Goal: Task Accomplishment & Management: Complete application form

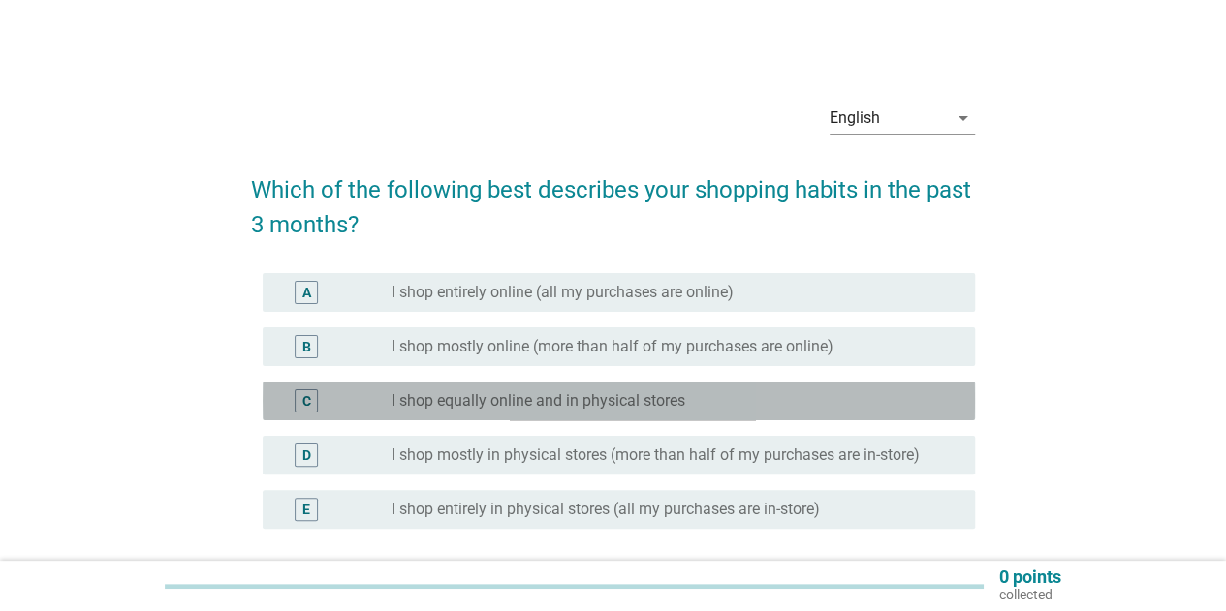
click at [486, 401] on label "I shop equally online and in physical stores" at bounding box center [538, 400] width 294 height 19
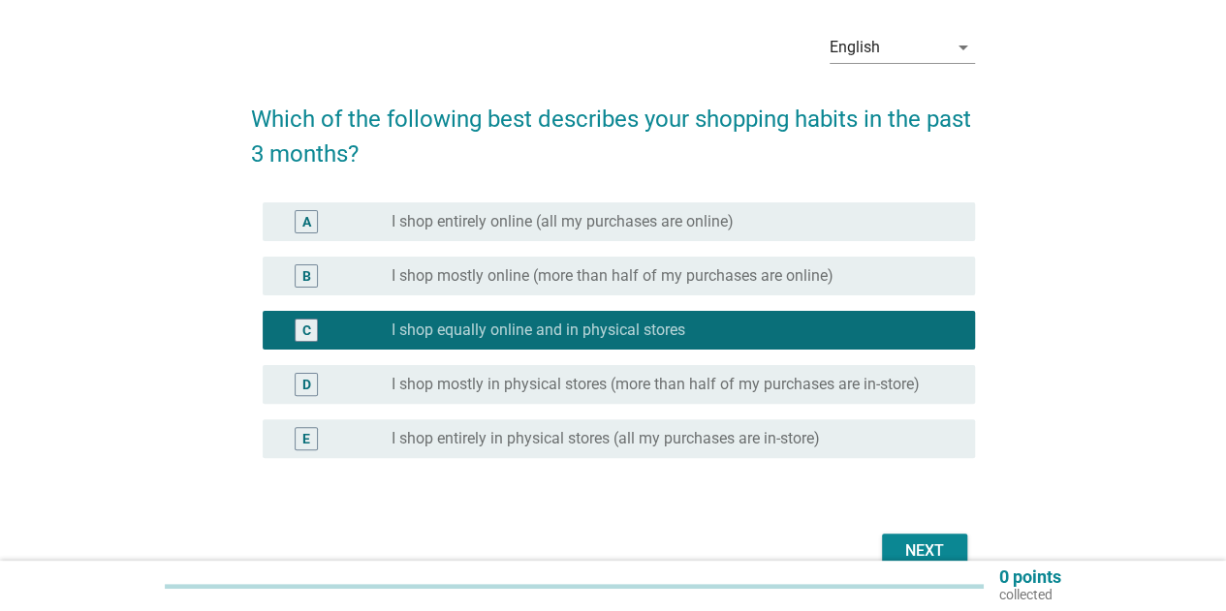
scroll to position [97, 0]
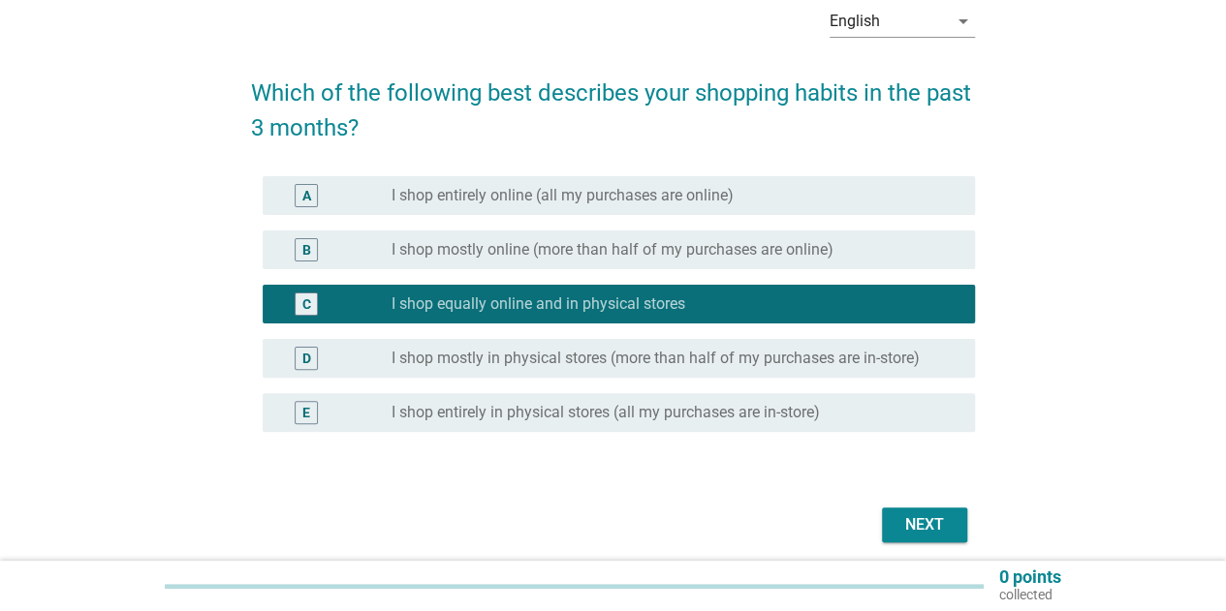
click at [925, 532] on div "Next" at bounding box center [924, 524] width 54 height 23
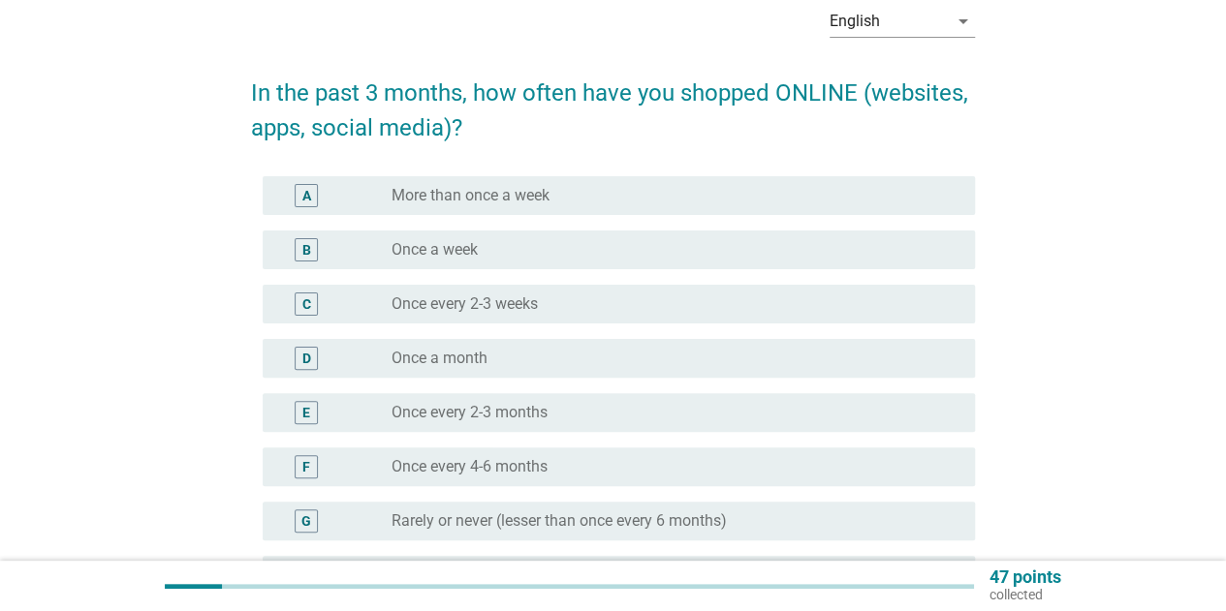
scroll to position [0, 0]
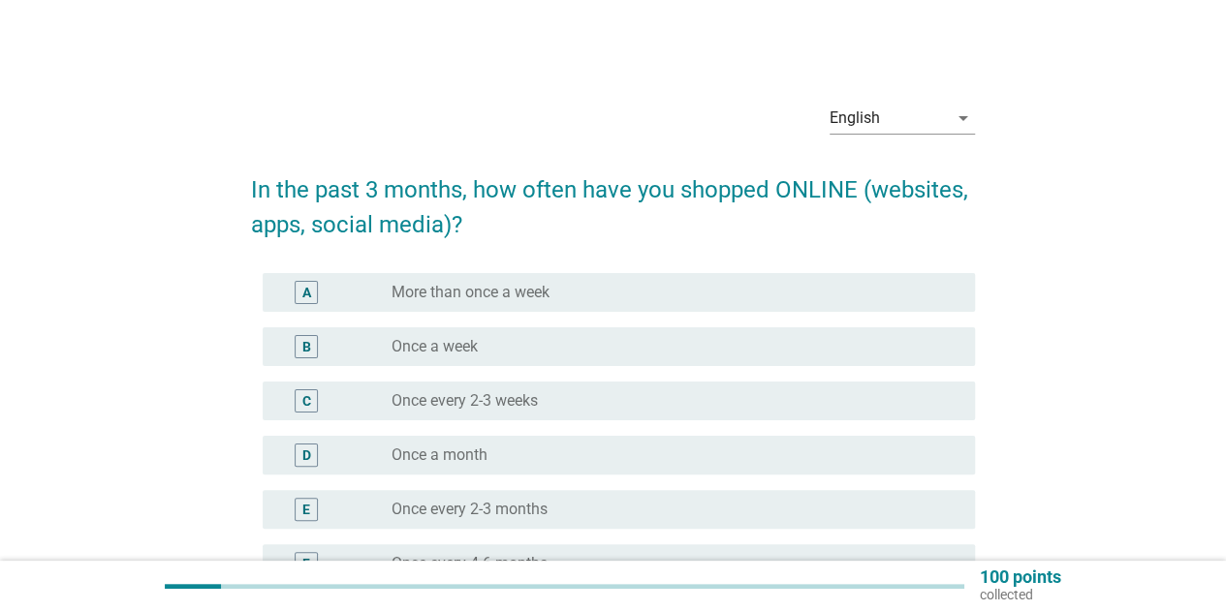
click at [586, 400] on div "radio_button_unchecked Once every 2-3 weeks" at bounding box center [667, 400] width 552 height 19
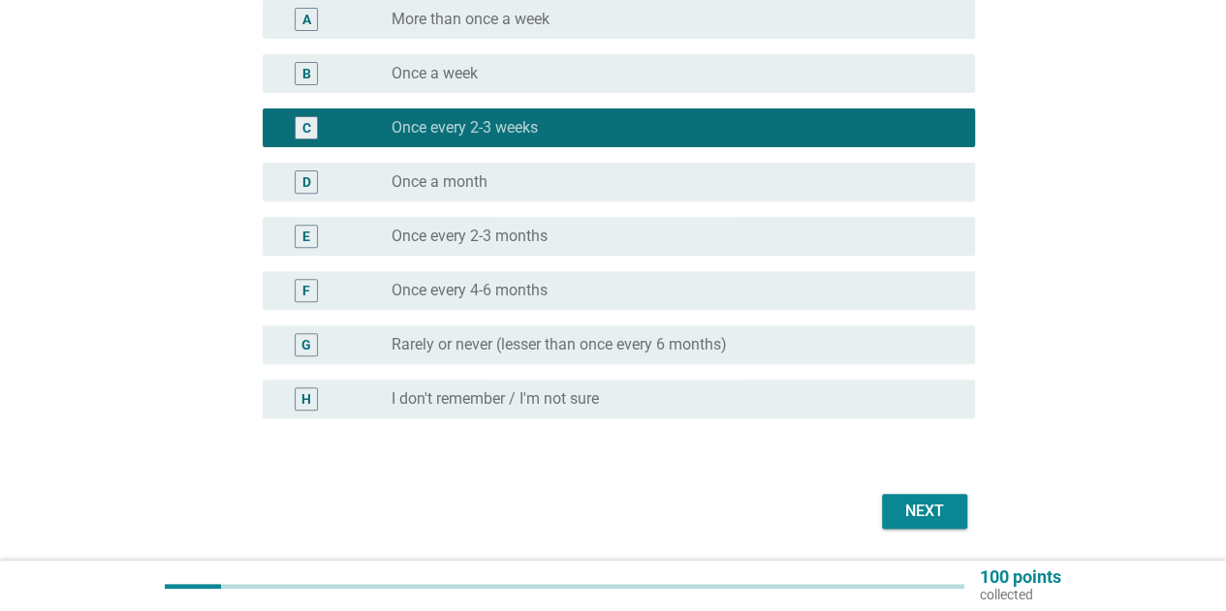
scroll to position [333, 0]
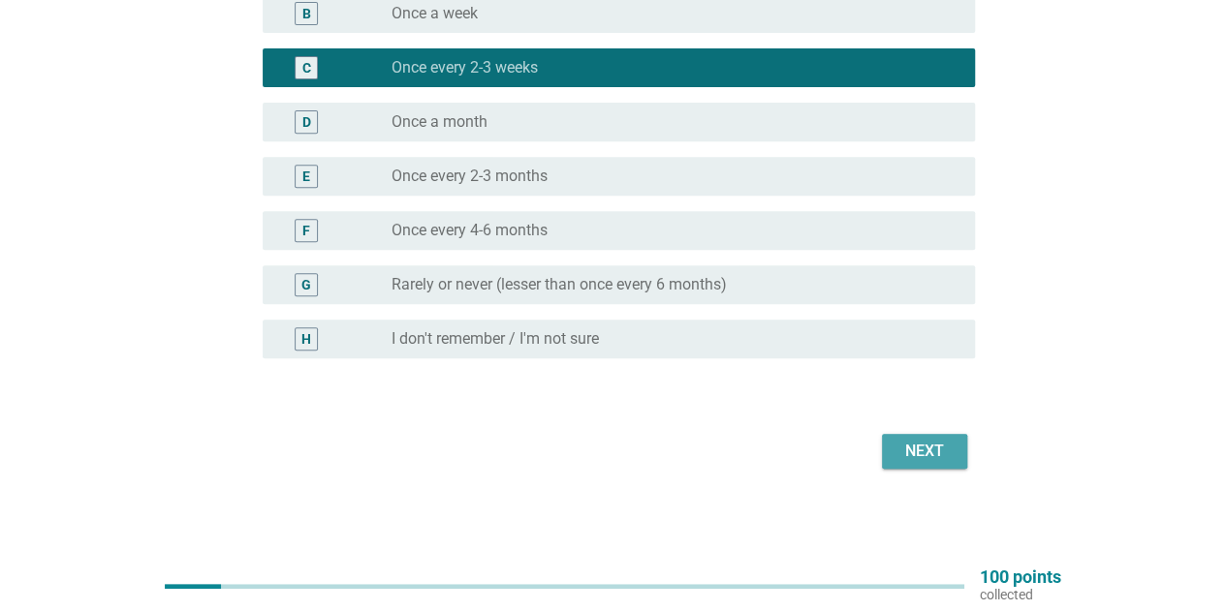
click at [928, 456] on div "Next" at bounding box center [924, 451] width 54 height 23
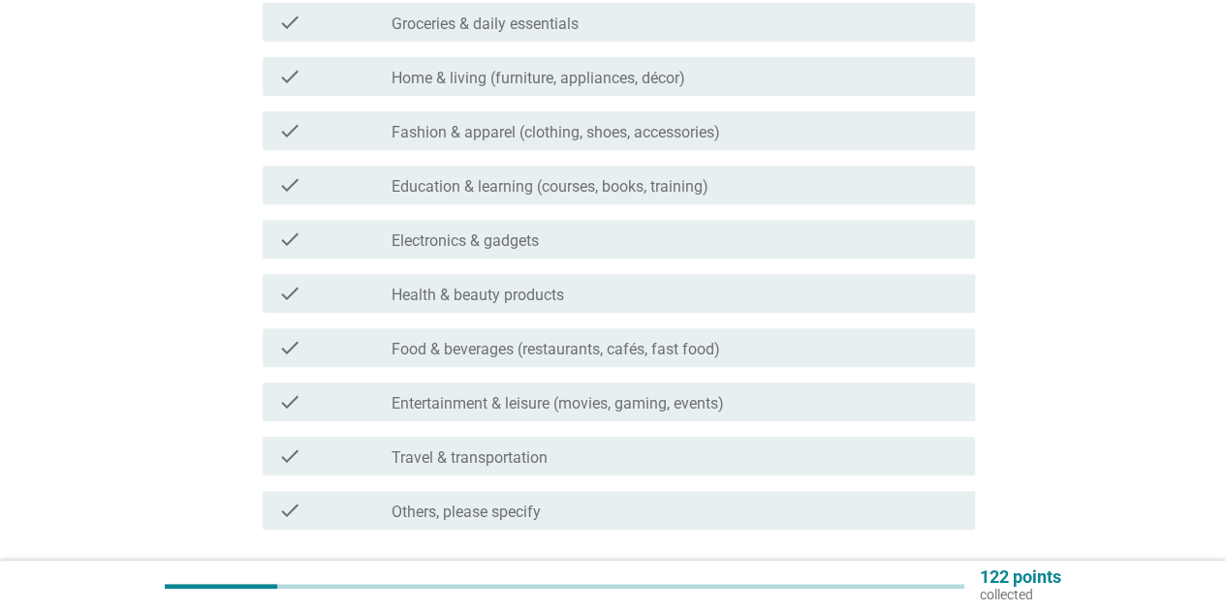
scroll to position [0, 0]
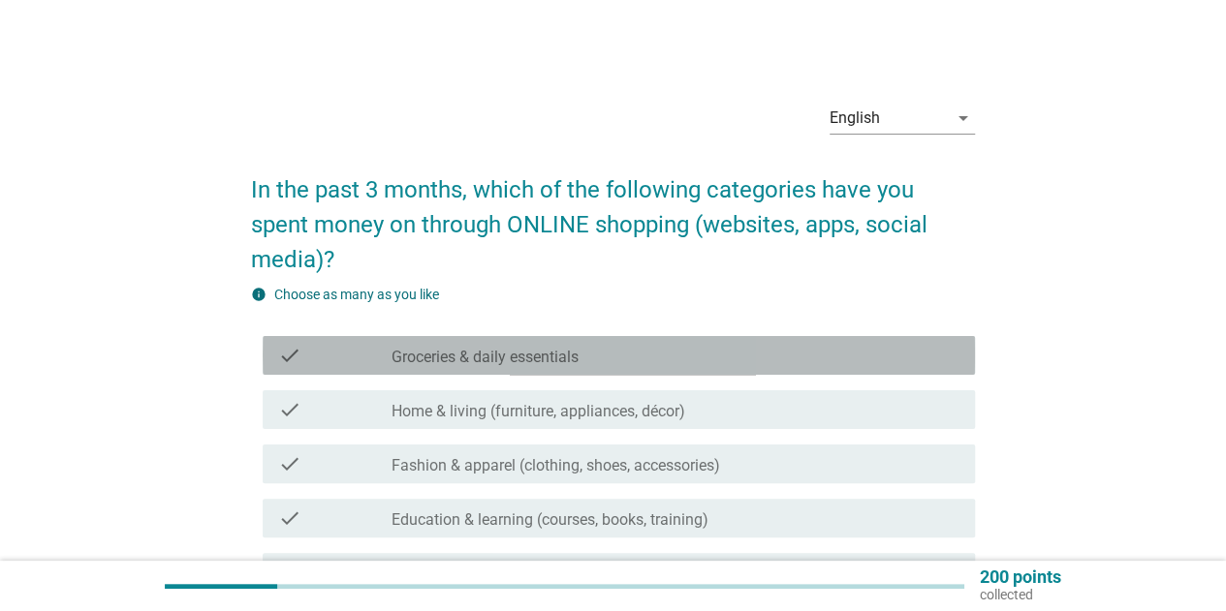
click at [632, 367] on div "check check_box_outline_blank Groceries & daily essentials" at bounding box center [619, 355] width 712 height 39
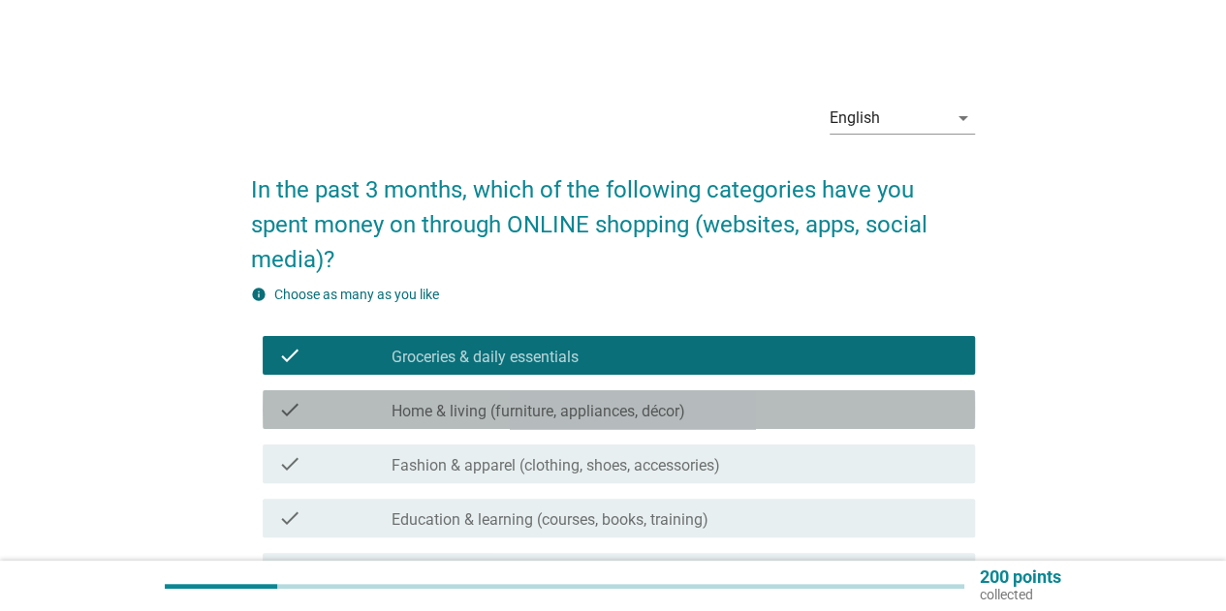
drag, startPoint x: 615, startPoint y: 419, endPoint x: 599, endPoint y: 468, distance: 52.1
click at [615, 420] on label "Home & living (furniture, appliances, décor)" at bounding box center [538, 411] width 294 height 19
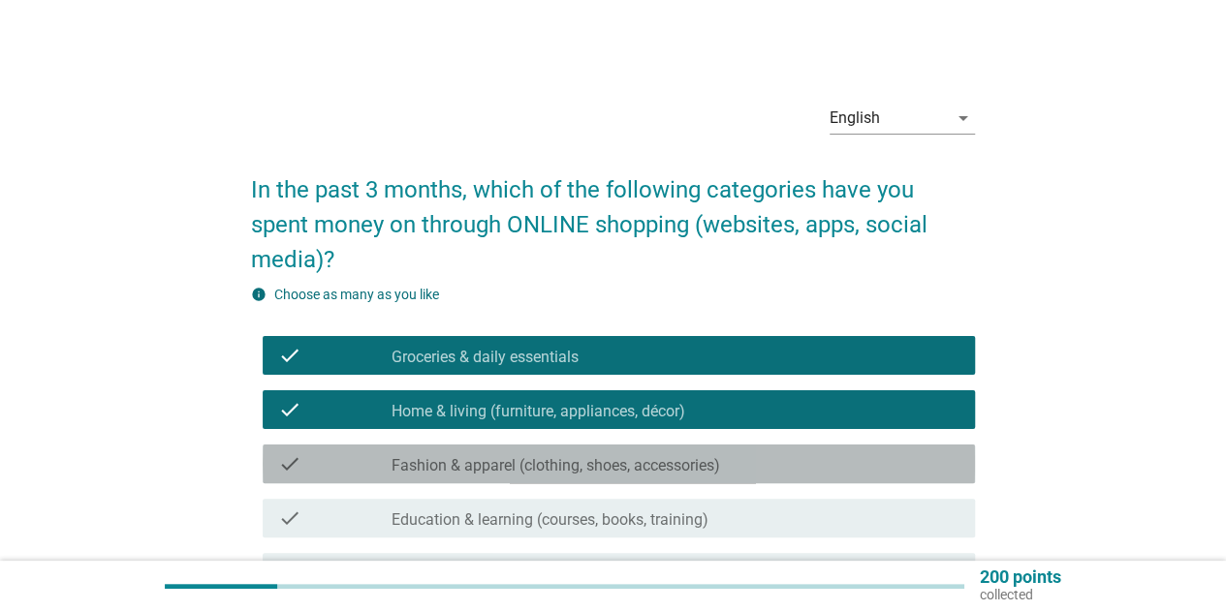
drag, startPoint x: 599, startPoint y: 468, endPoint x: 574, endPoint y: 518, distance: 56.3
click at [598, 472] on label "Fashion & apparel (clothing, shoes, accessories)" at bounding box center [555, 465] width 328 height 19
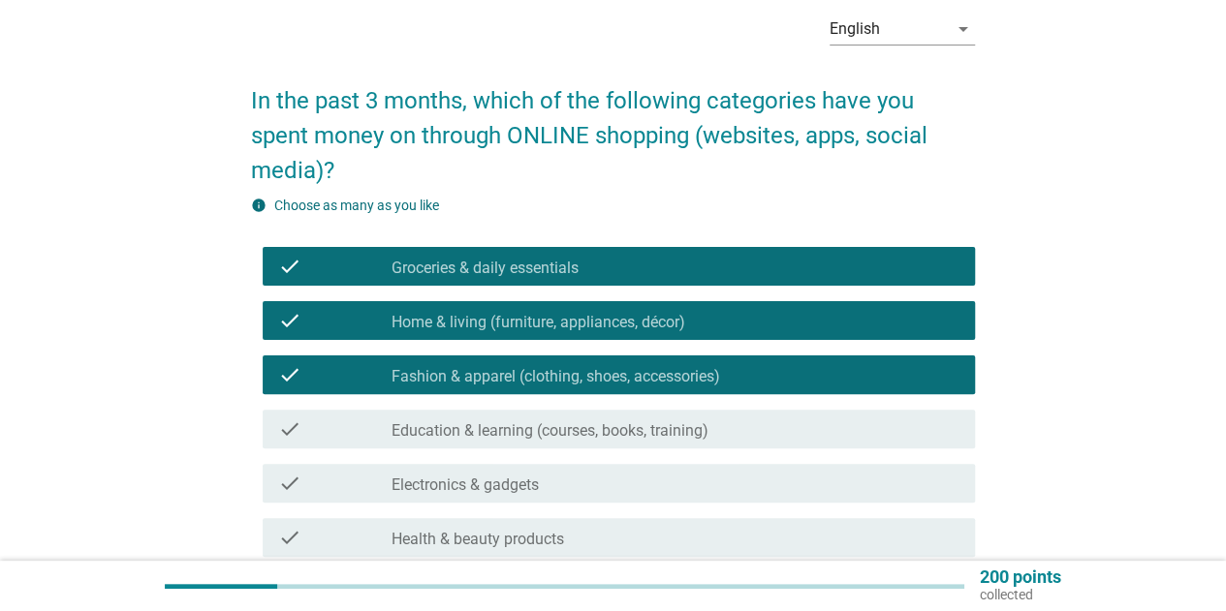
scroll to position [194, 0]
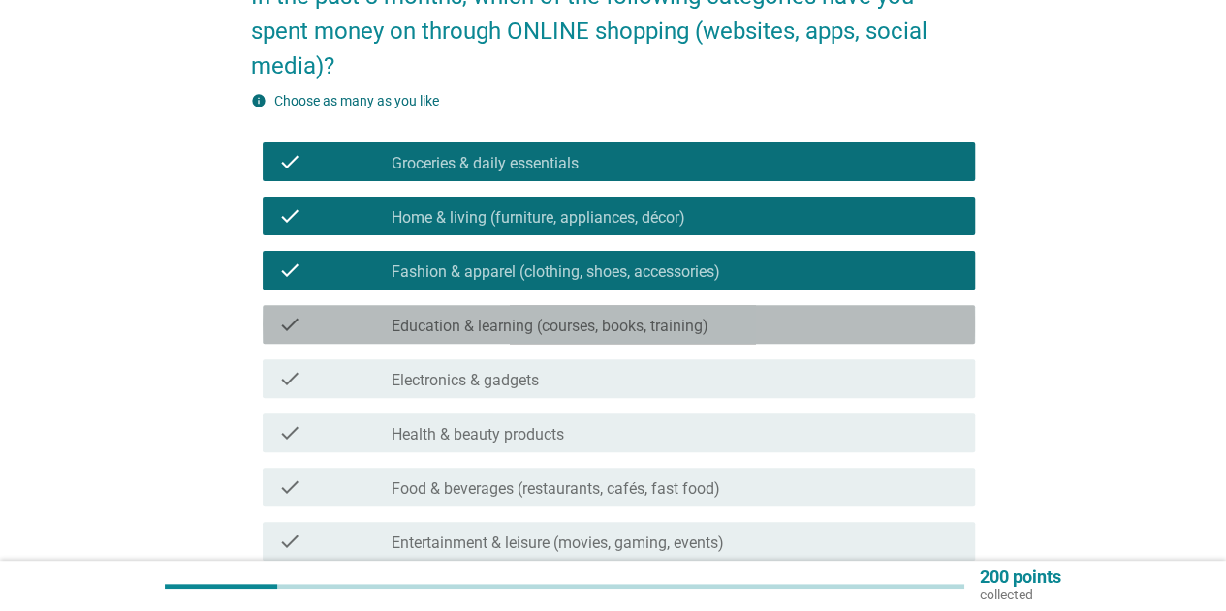
drag, startPoint x: 575, startPoint y: 325, endPoint x: 547, endPoint y: 365, distance: 48.9
click at [575, 325] on label "Education & learning (courses, books, training)" at bounding box center [549, 326] width 317 height 19
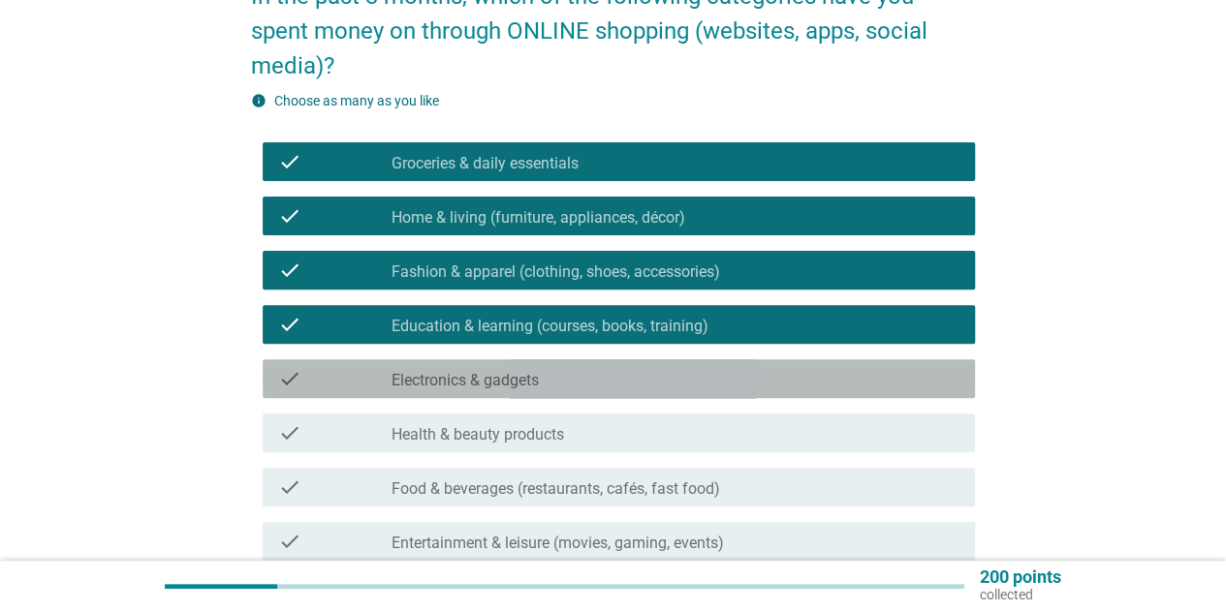
click at [547, 365] on div "check check_box_outline_blank Electronics & gadgets" at bounding box center [619, 378] width 712 height 39
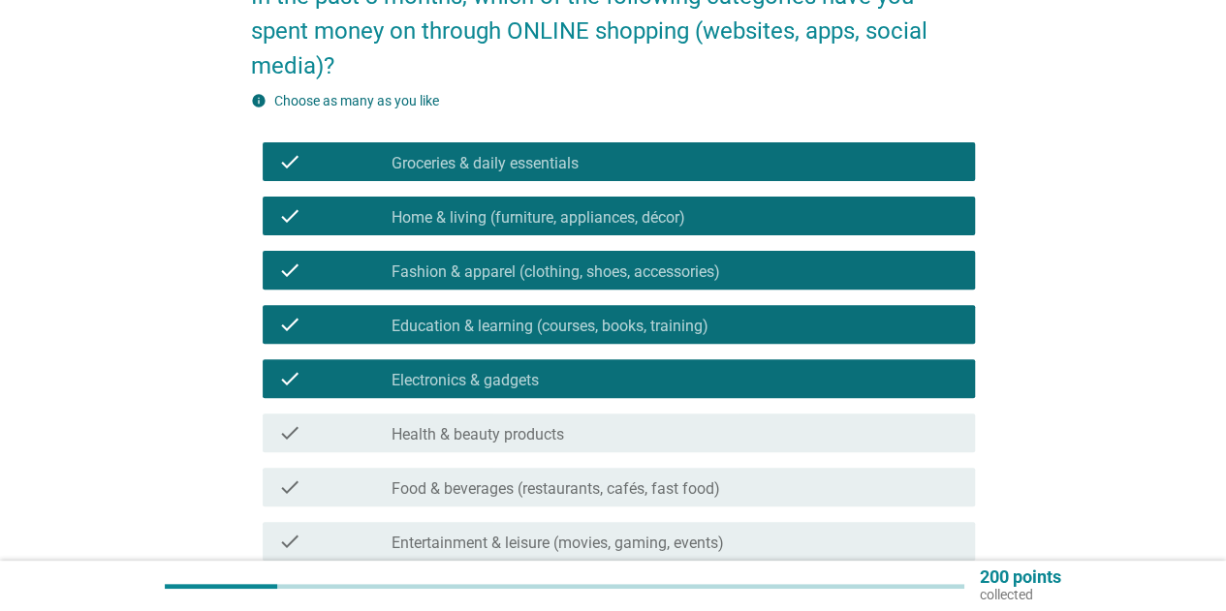
click at [539, 422] on div "check_box_outline_blank Health & beauty products" at bounding box center [675, 432] width 568 height 23
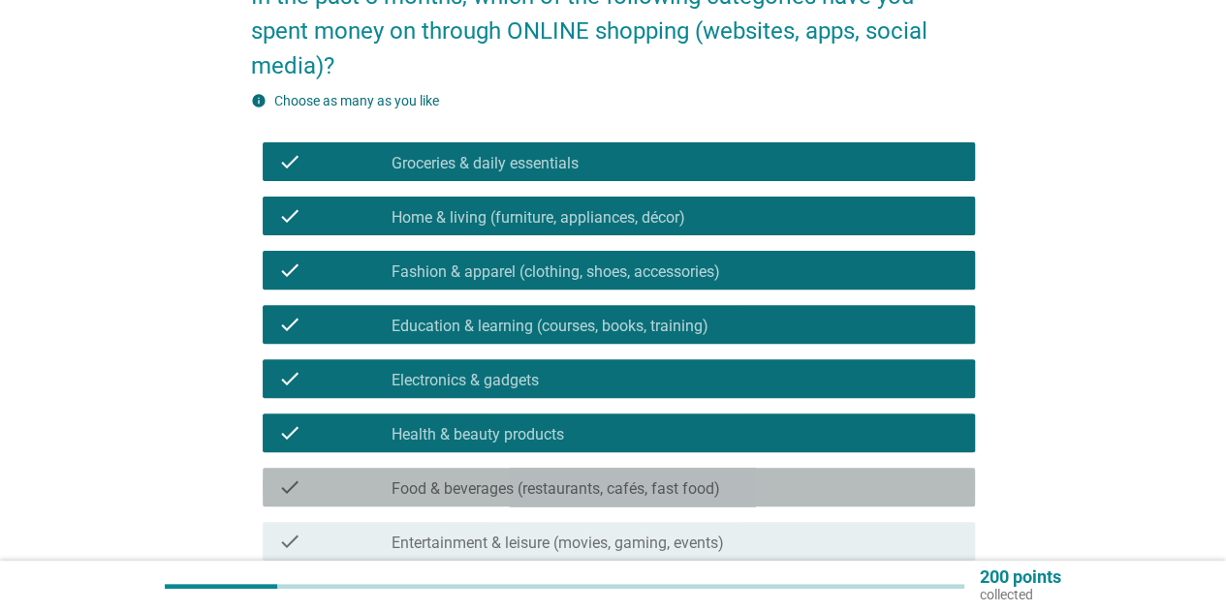
click at [536, 477] on div "check_box_outline_blank Food & beverages (restaurants, cafés, fast food)" at bounding box center [675, 487] width 568 height 23
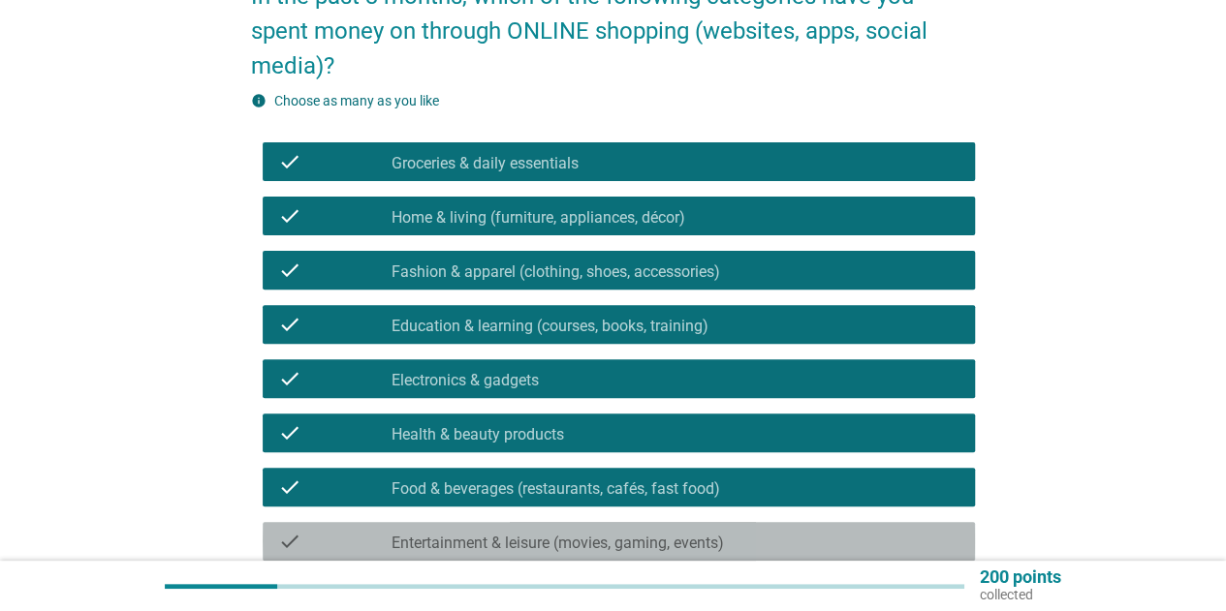
click at [521, 536] on label "Entertainment & leisure (movies, gaming, events)" at bounding box center [557, 543] width 332 height 19
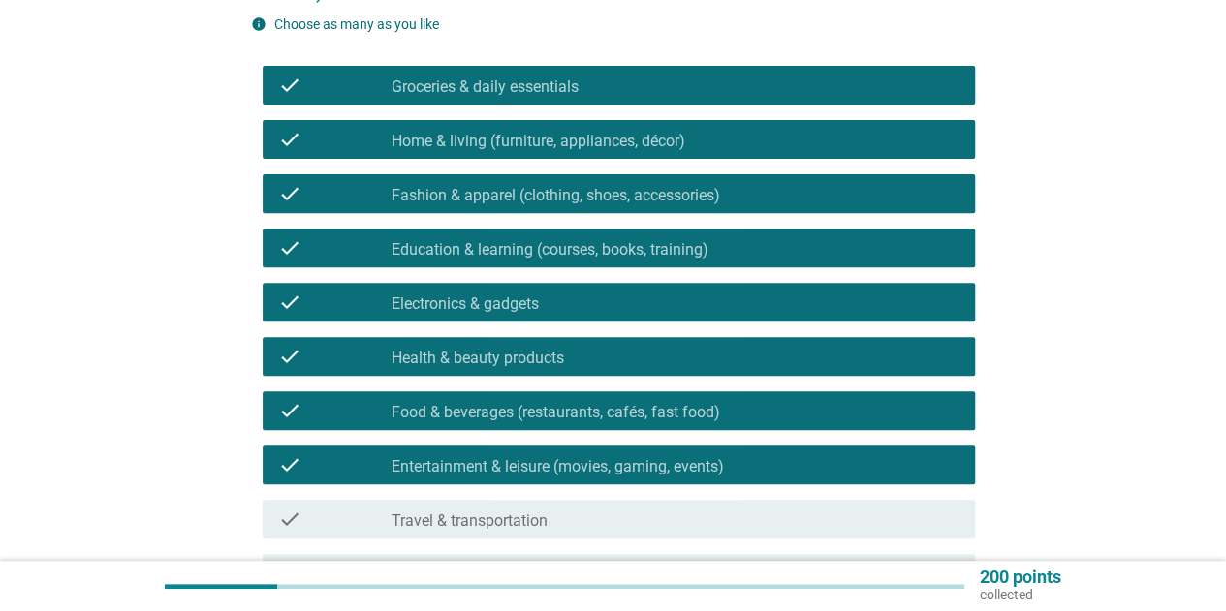
scroll to position [482, 0]
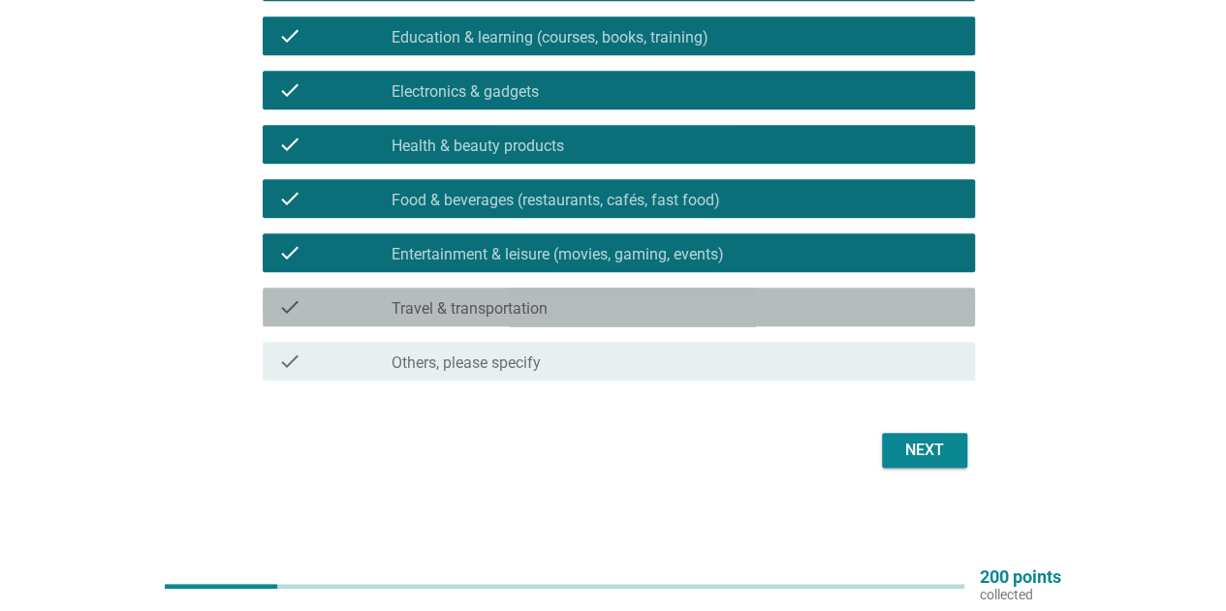
click at [891, 301] on div "check_box_outline_blank Travel & transportation" at bounding box center [675, 306] width 568 height 23
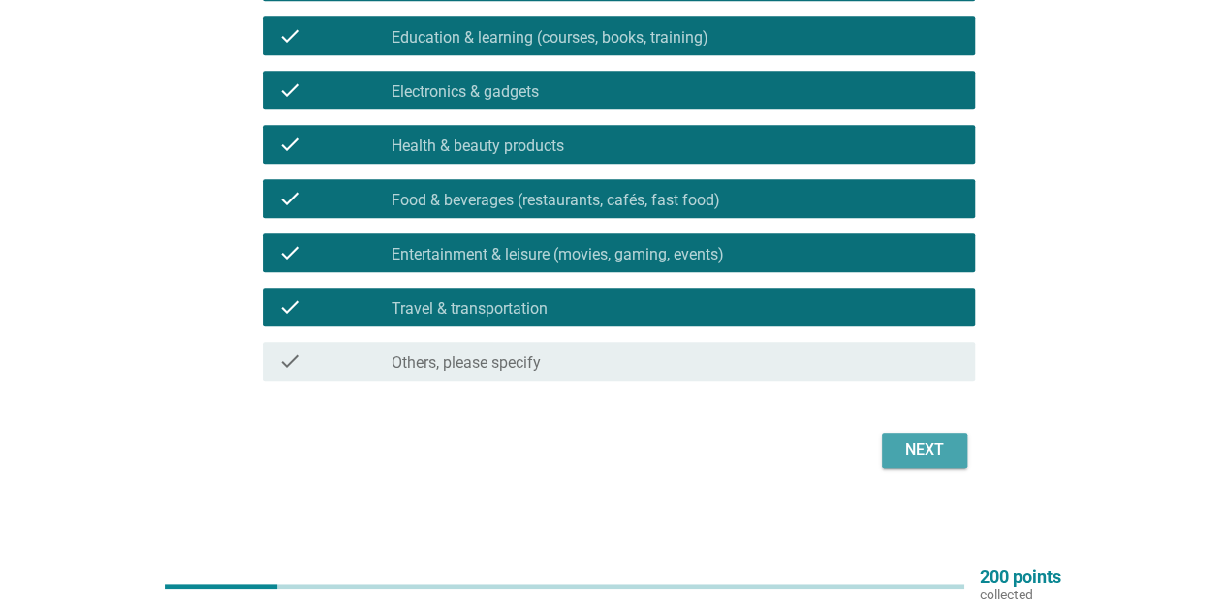
click at [906, 465] on button "Next" at bounding box center [924, 450] width 85 height 35
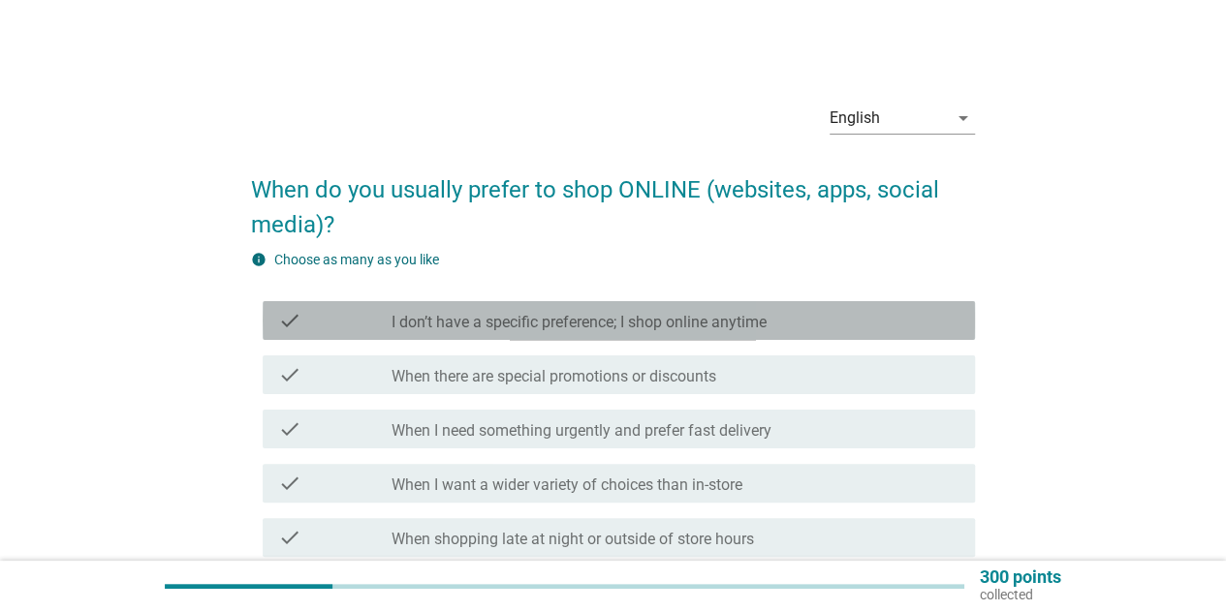
click at [643, 332] on div "check check_box_outline_blank I don’t have a specific preference; I shop online…" at bounding box center [619, 320] width 712 height 39
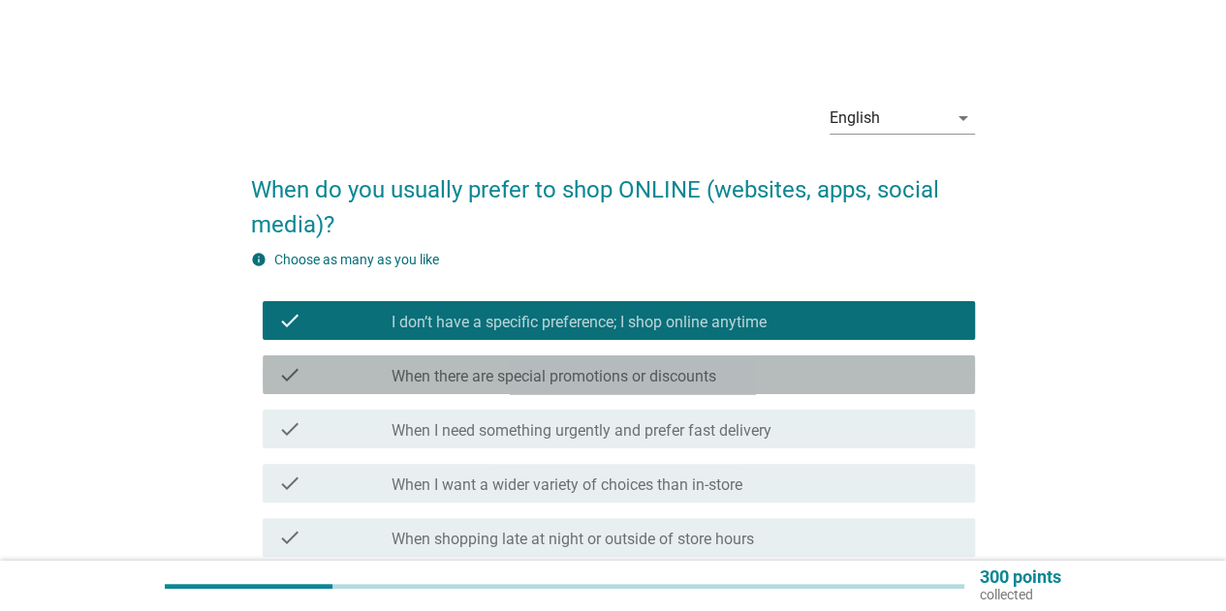
click at [659, 388] on div "check check_box_outline_blank When there are special promotions or discounts" at bounding box center [619, 375] width 712 height 39
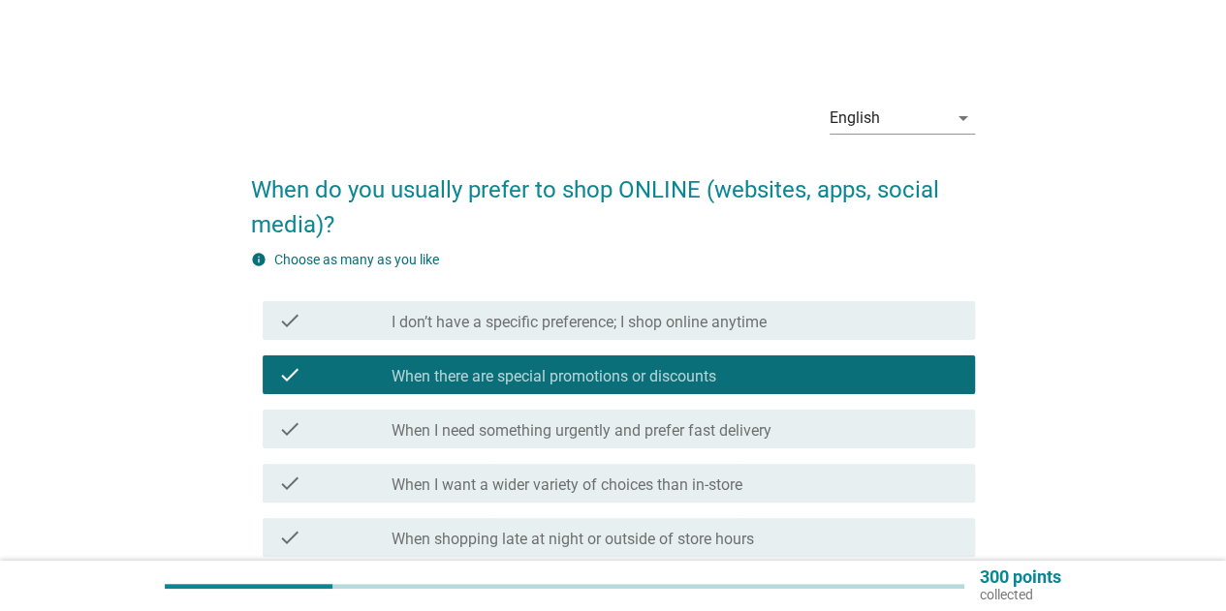
click at [658, 436] on label "When I need something urgently and prefer fast delivery" at bounding box center [581, 430] width 380 height 19
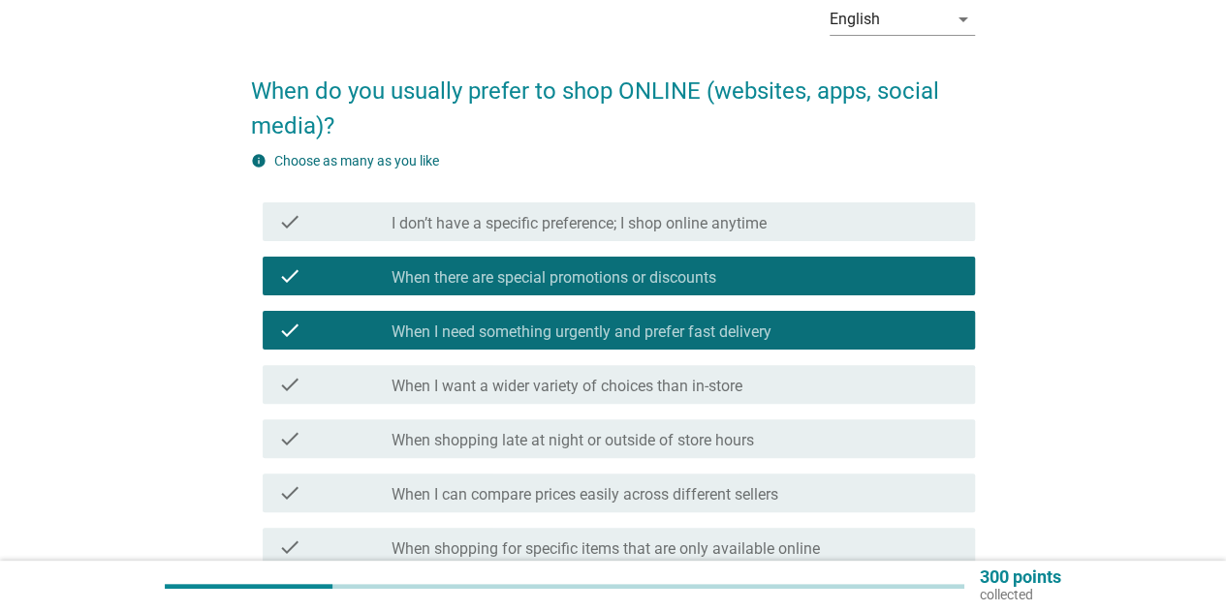
scroll to position [194, 0]
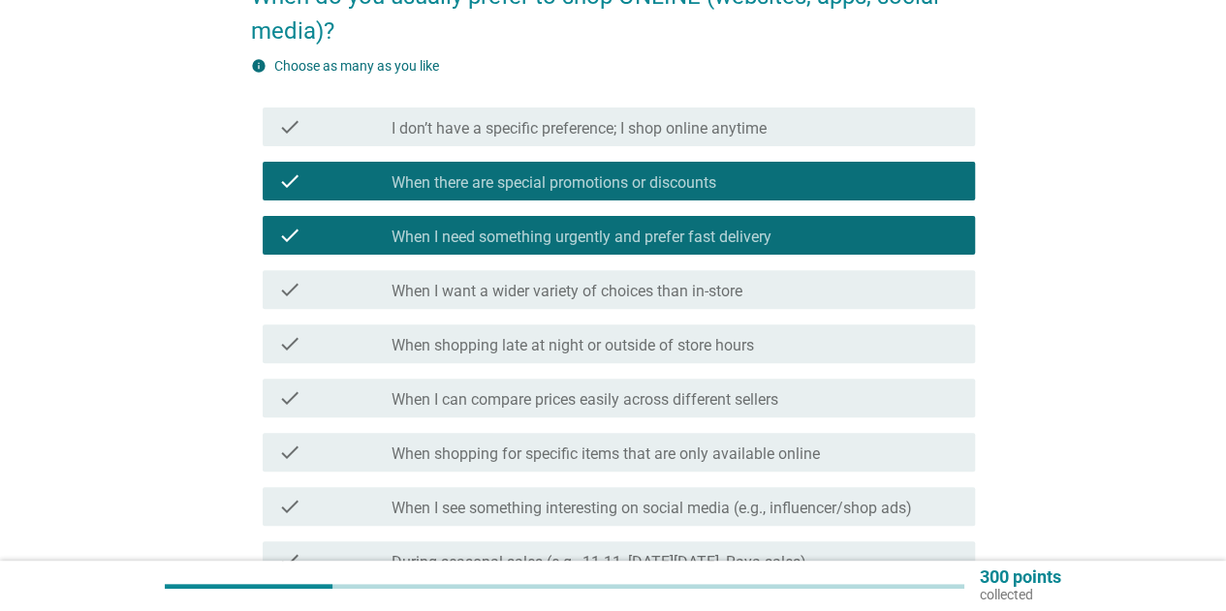
click at [705, 302] on div "check check_box_outline_blank When I want a wider variety of choices than in-st…" at bounding box center [619, 289] width 712 height 39
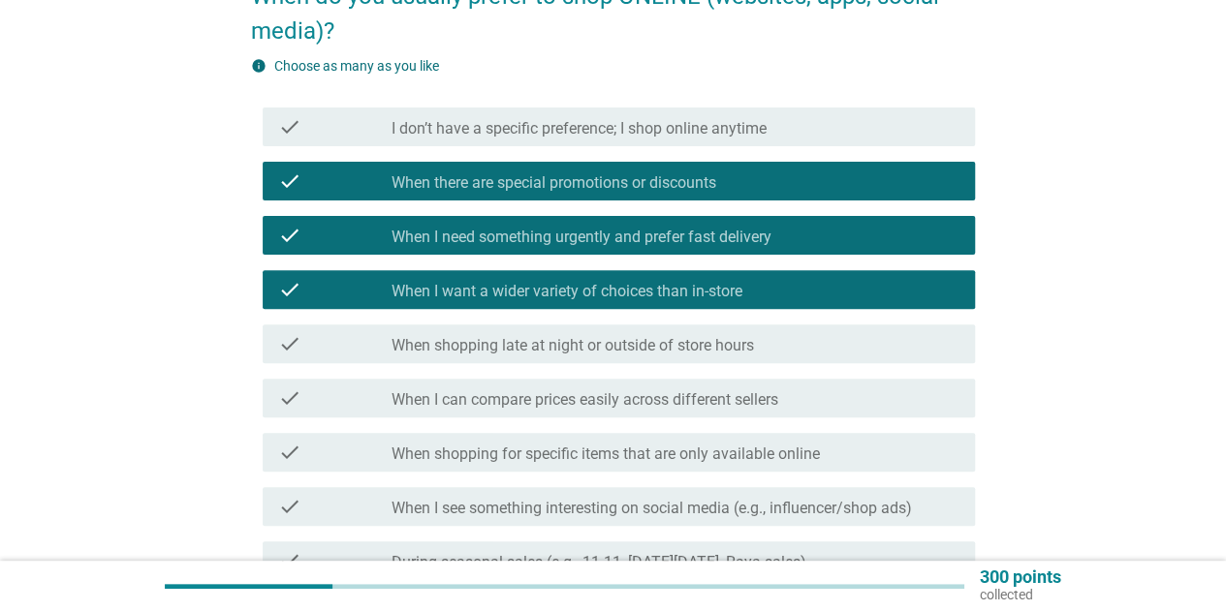
click at [711, 351] on label "When shopping late at night or outside of store hours" at bounding box center [572, 345] width 362 height 19
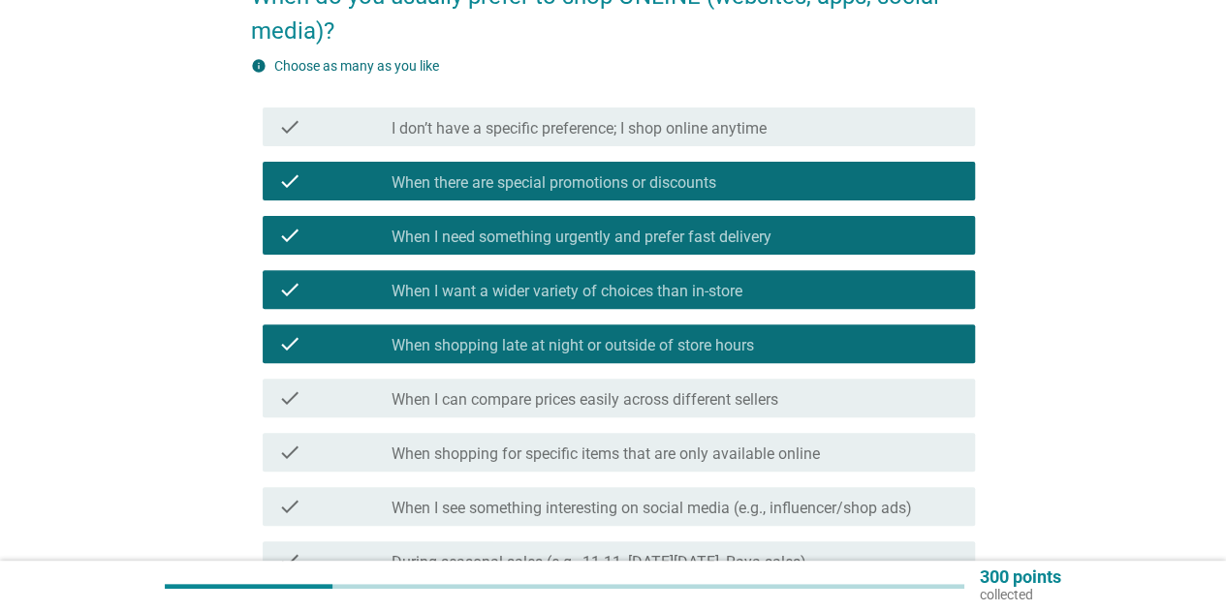
click at [703, 416] on div "check check_box_outline_blank When I can compare prices easily across different…" at bounding box center [619, 398] width 712 height 39
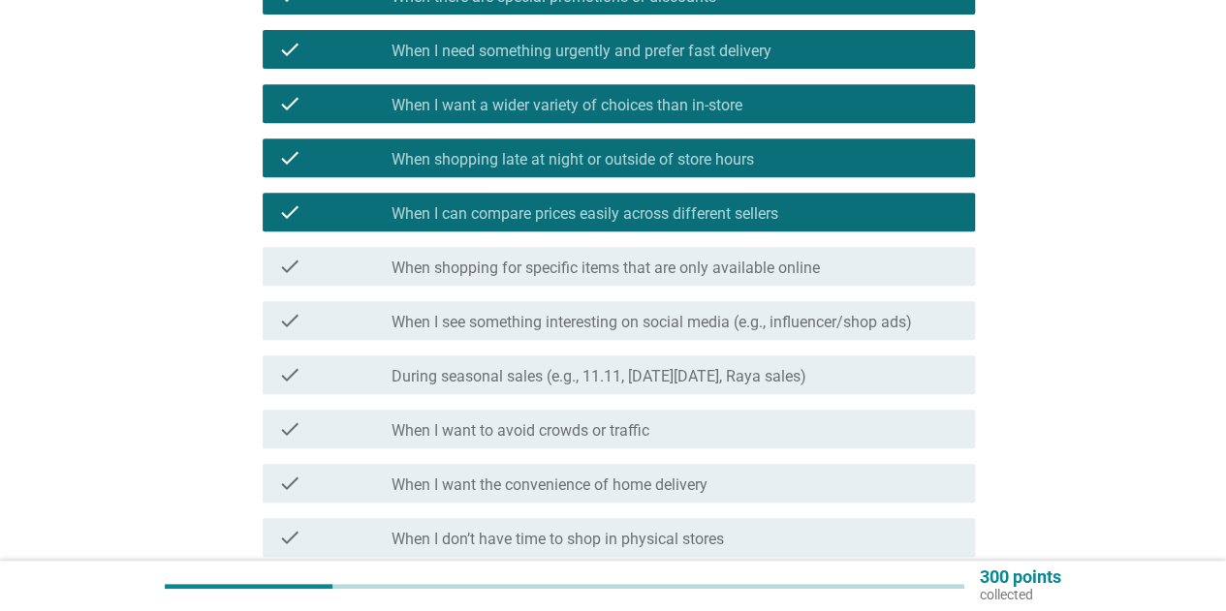
scroll to position [388, 0]
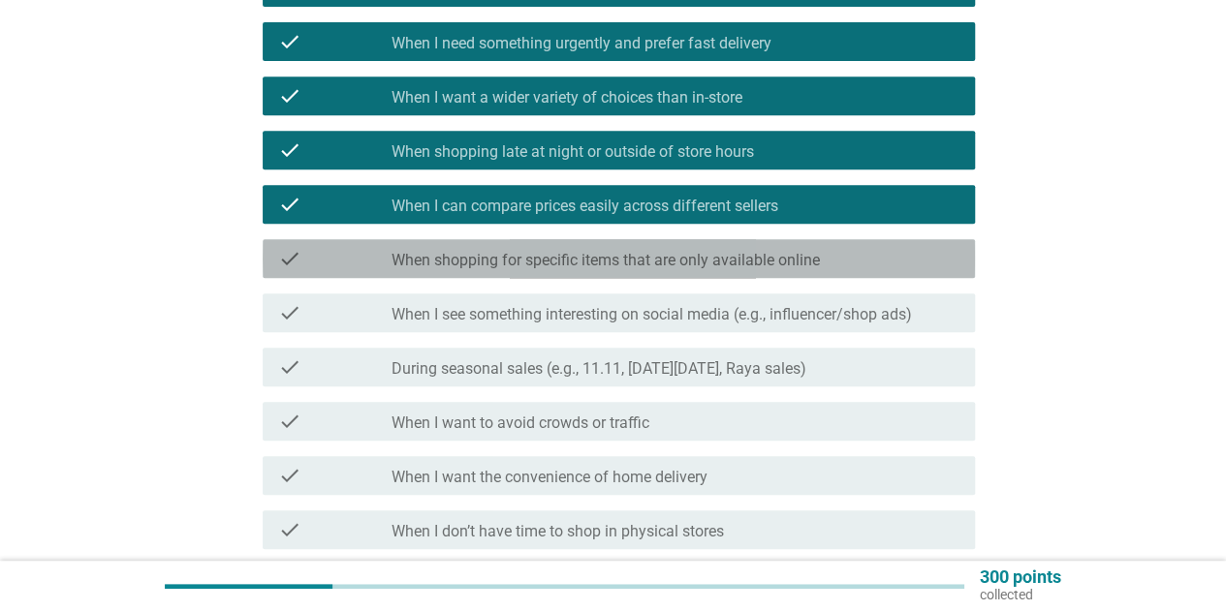
click at [732, 265] on label "When shopping for specific items that are only available online" at bounding box center [605, 260] width 428 height 19
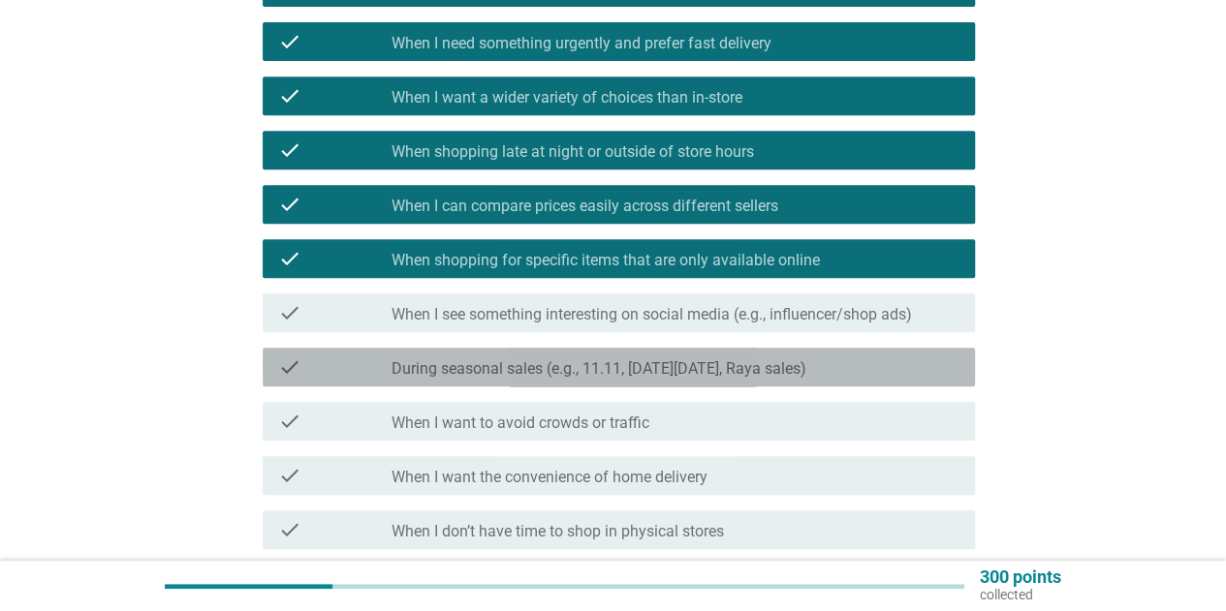
drag, startPoint x: 718, startPoint y: 356, endPoint x: 730, endPoint y: 327, distance: 30.4
click at [719, 356] on div "check_box_outline_blank During seasonal sales (e.g., 11.11, [DATE][DATE], Raya …" at bounding box center [675, 367] width 568 height 23
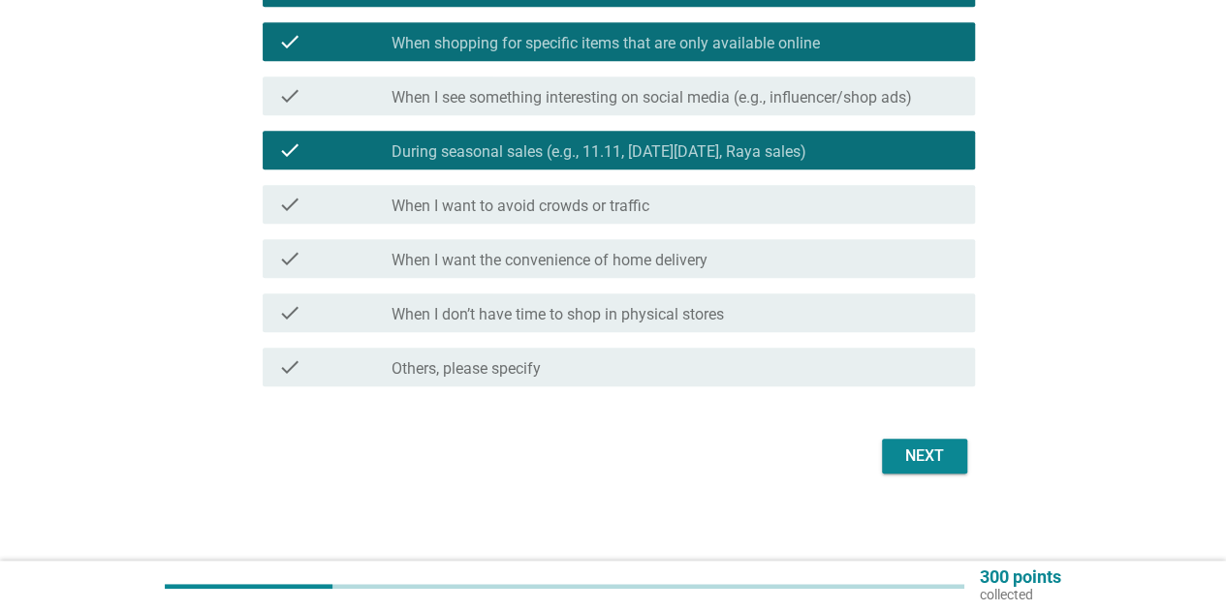
scroll to position [610, 0]
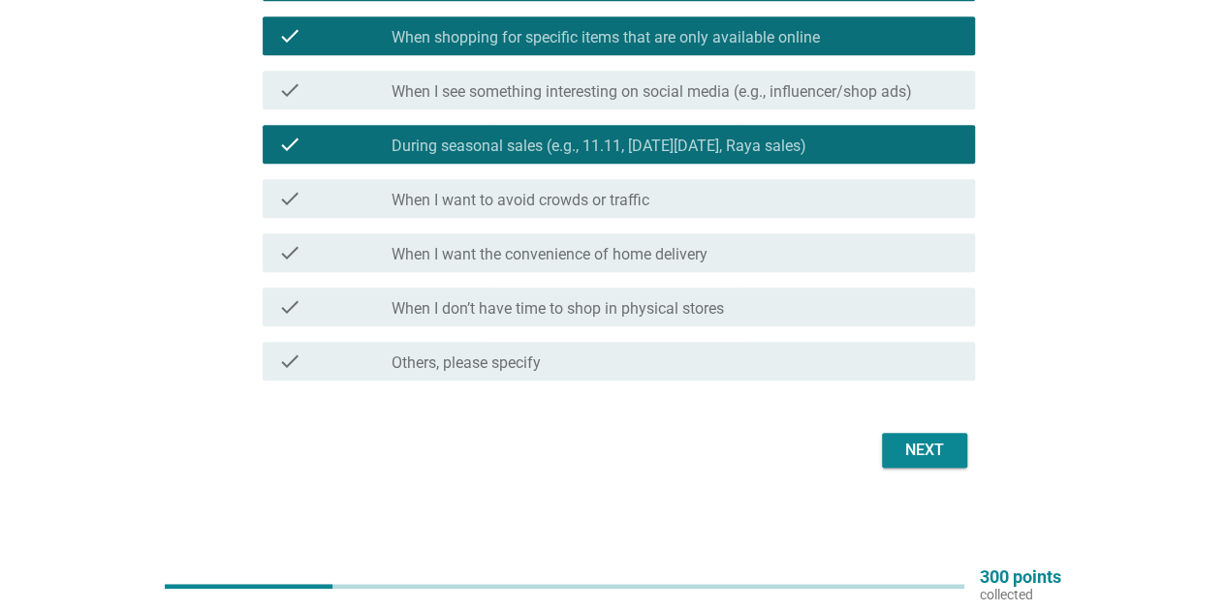
click at [820, 260] on div "check_box_outline_blank When I want the convenience of home delivery" at bounding box center [675, 252] width 568 height 23
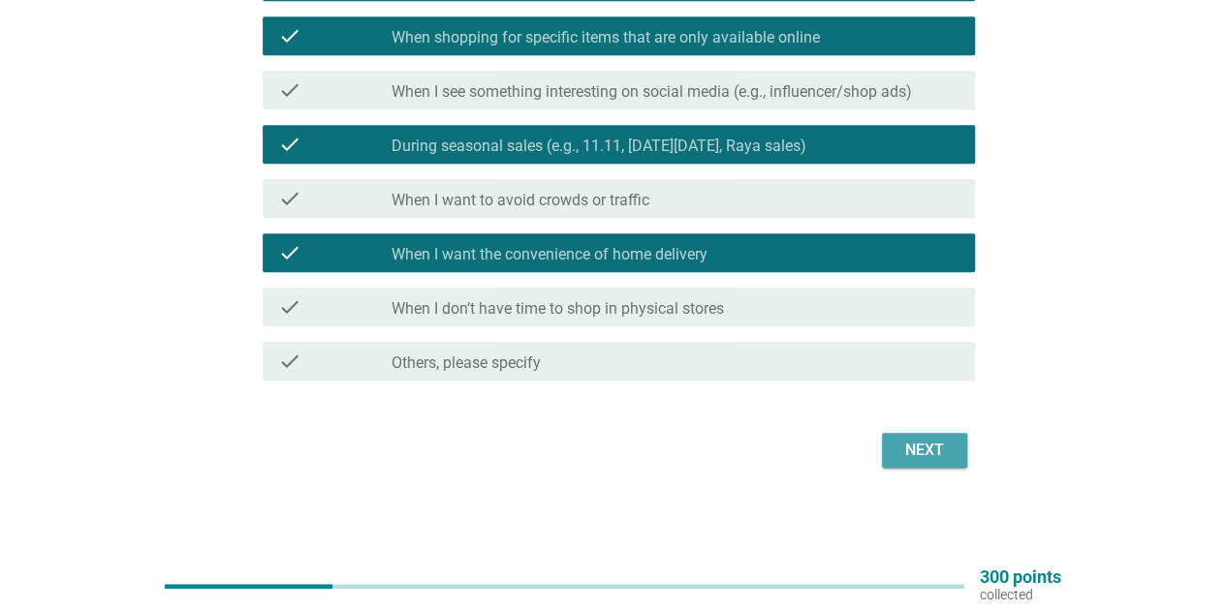
click at [911, 446] on div "Next" at bounding box center [924, 450] width 54 height 23
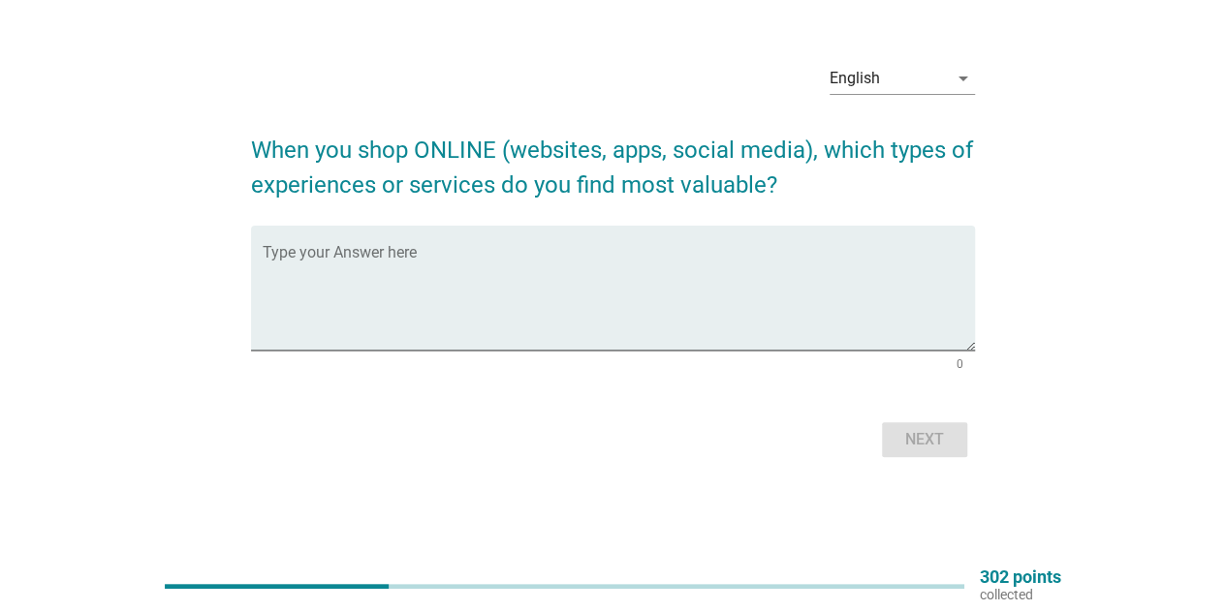
scroll to position [0, 0]
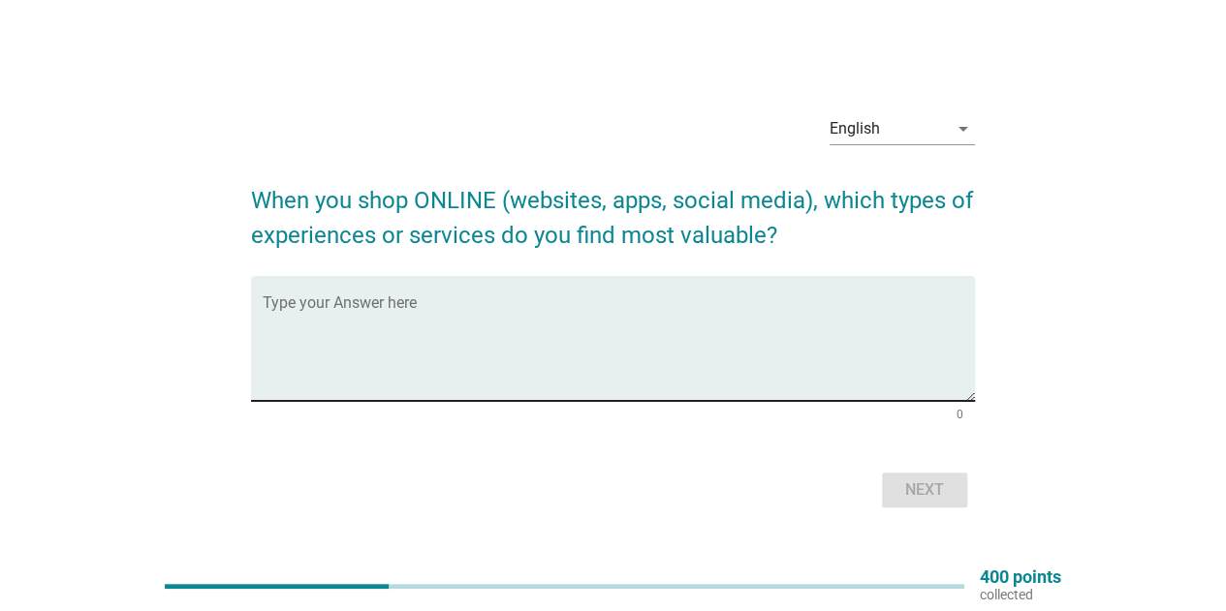
click at [550, 357] on textarea "Type your Answer here" at bounding box center [619, 350] width 712 height 102
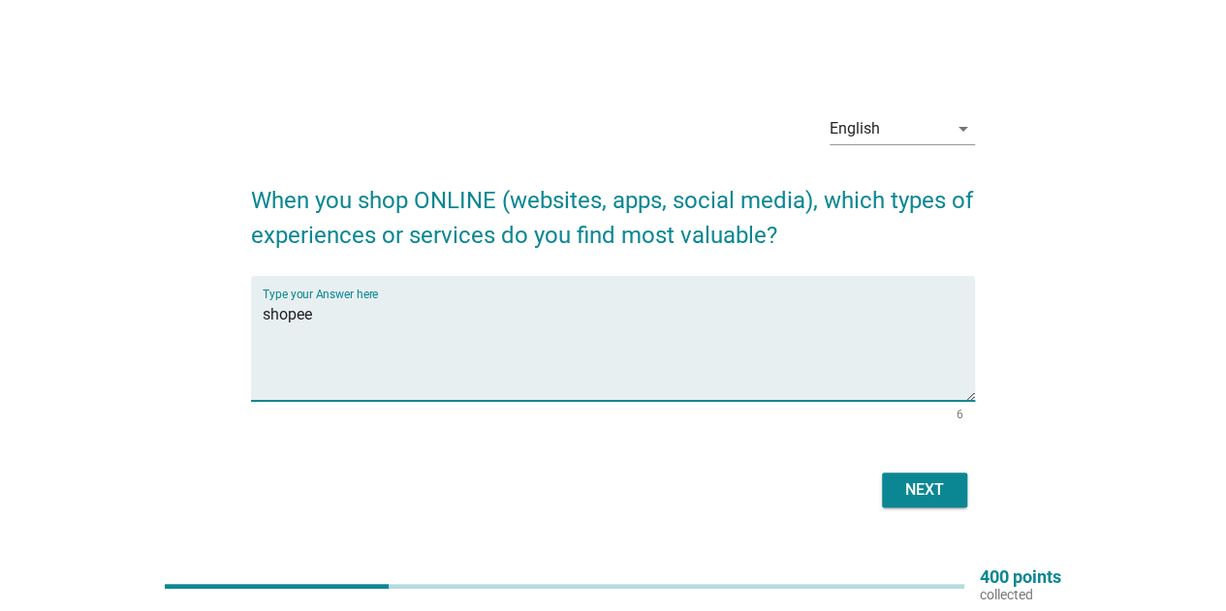
type textarea "shopee"
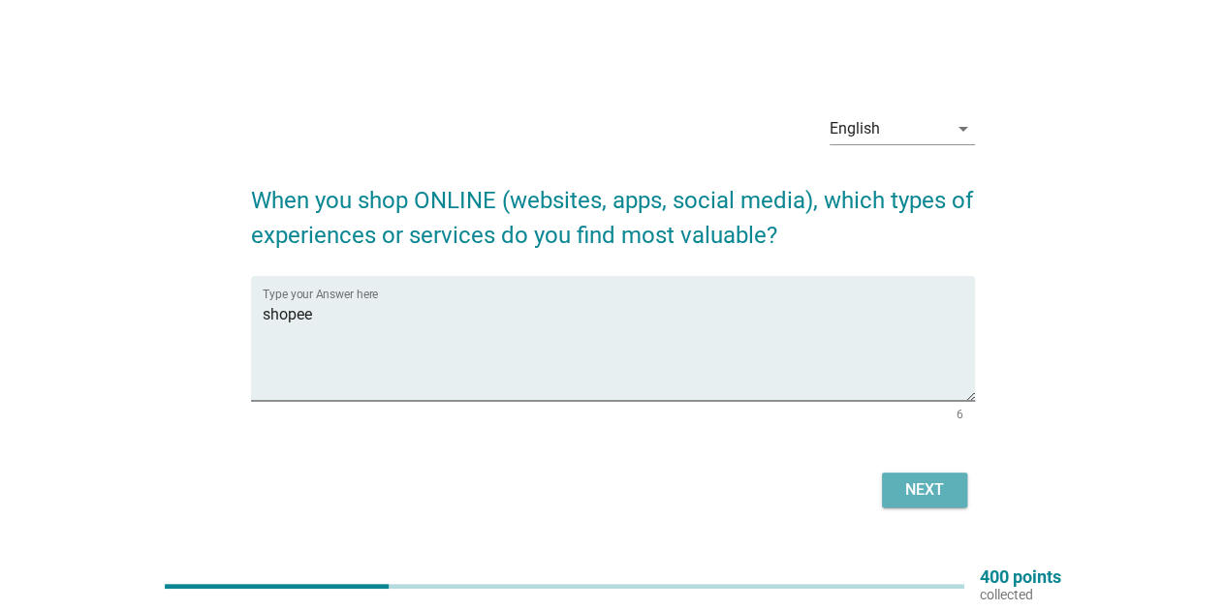
click at [925, 491] on div "Next" at bounding box center [924, 490] width 54 height 23
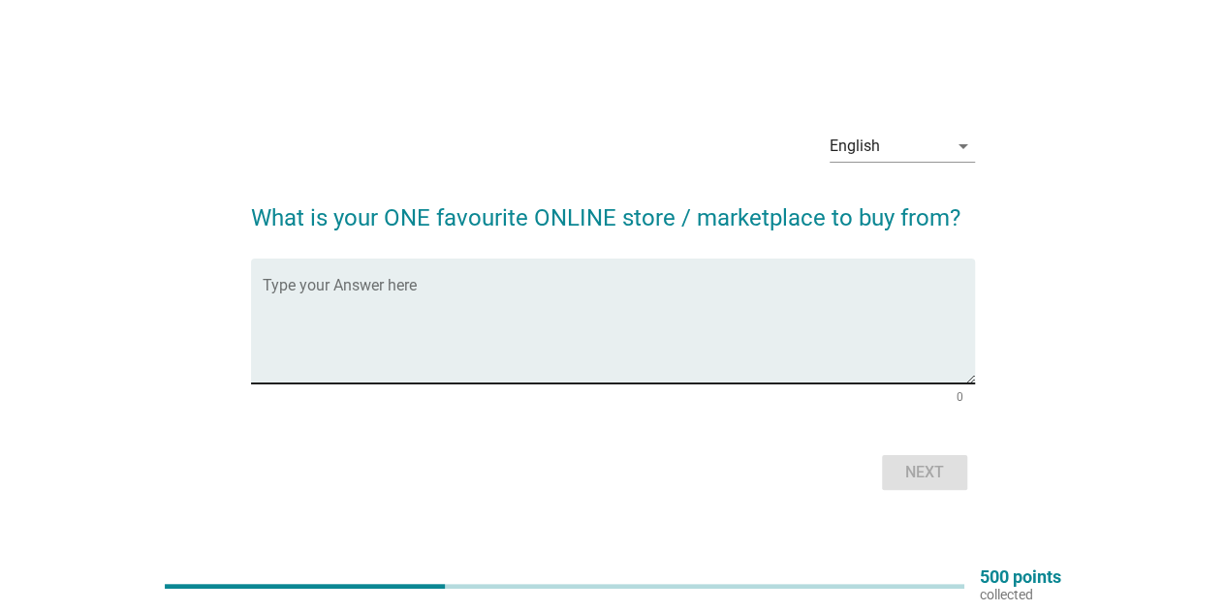
click at [579, 301] on textarea "Type your Answer here" at bounding box center [619, 333] width 712 height 102
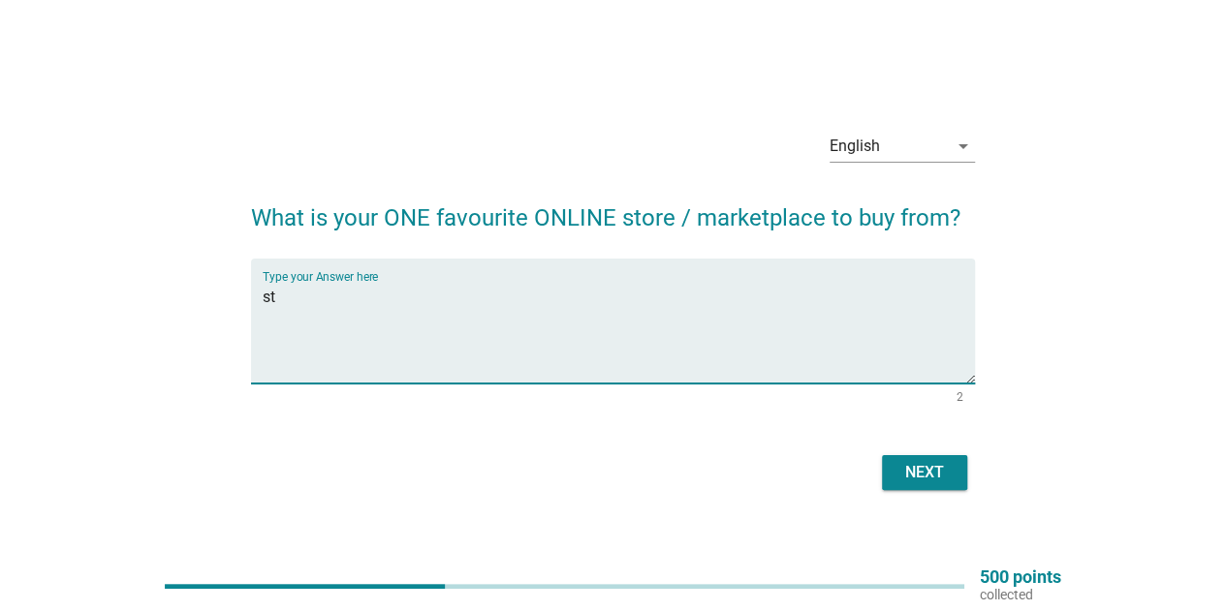
type textarea "s"
type textarea "shopee"
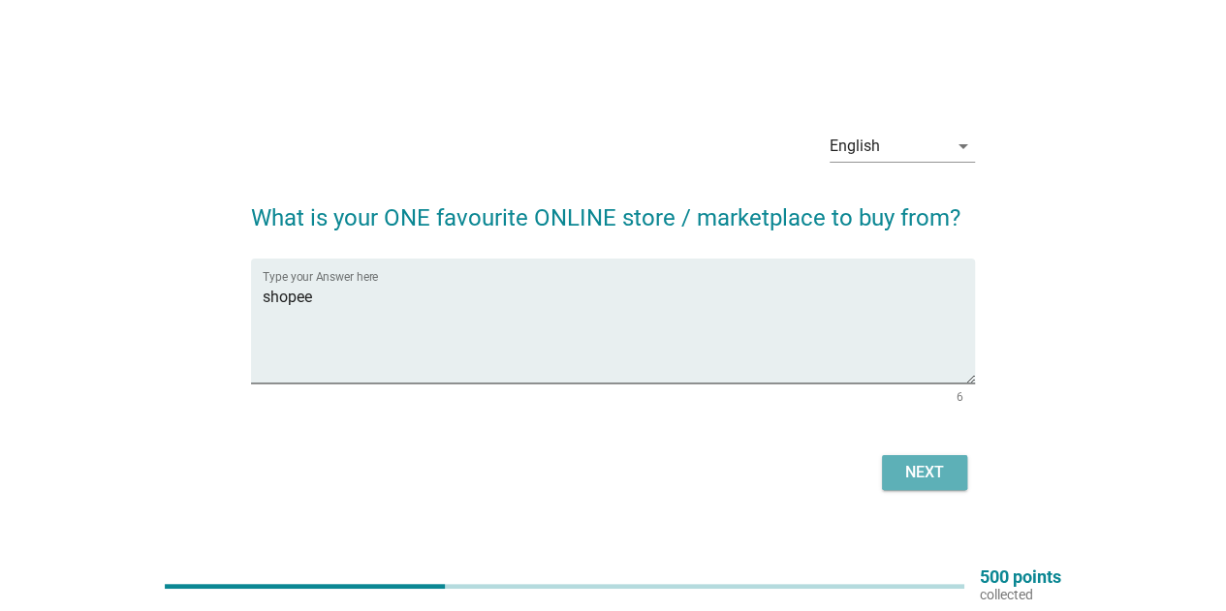
click at [921, 471] on div "Next" at bounding box center [924, 472] width 54 height 23
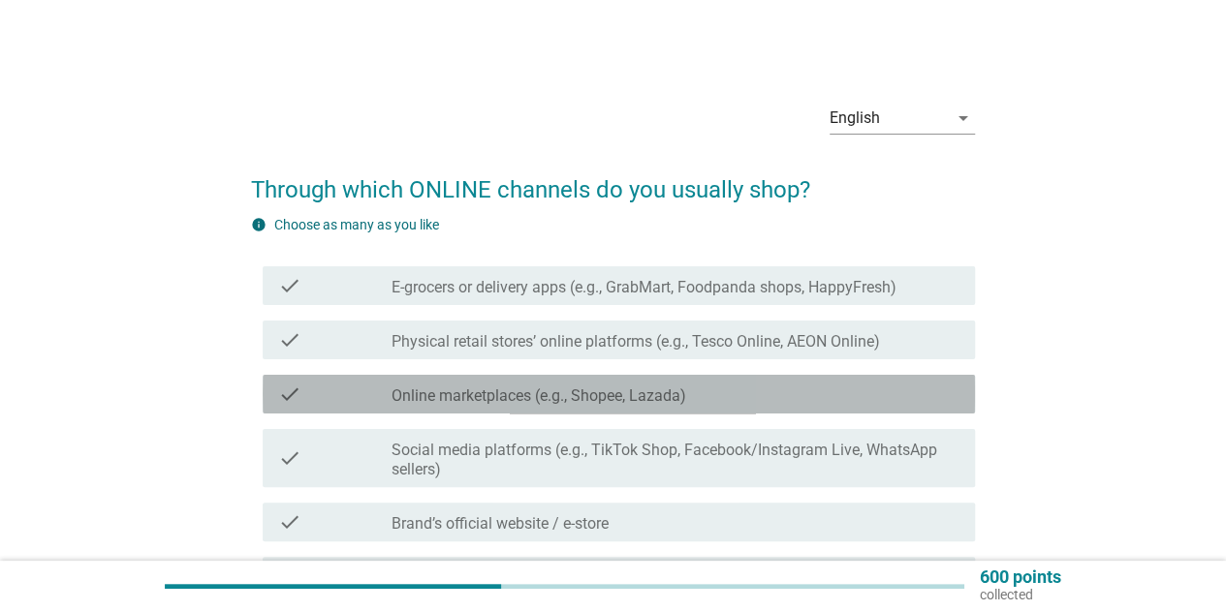
click at [665, 391] on label "Online marketplaces (e.g., Shopee, Lazada)" at bounding box center [538, 396] width 295 height 19
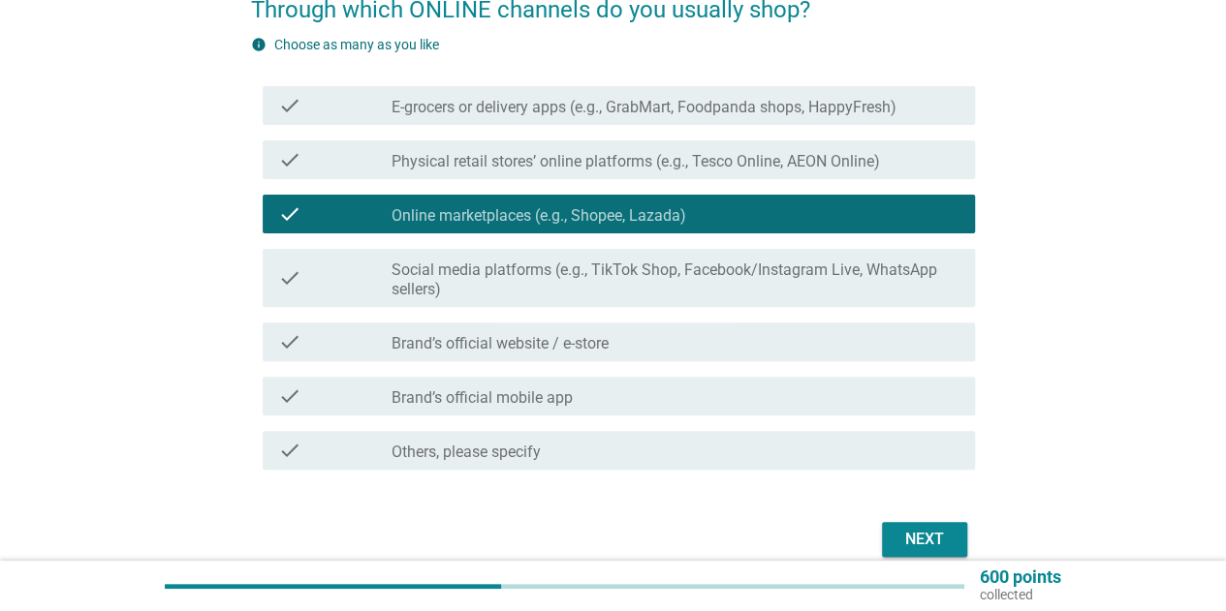
scroll to position [194, 0]
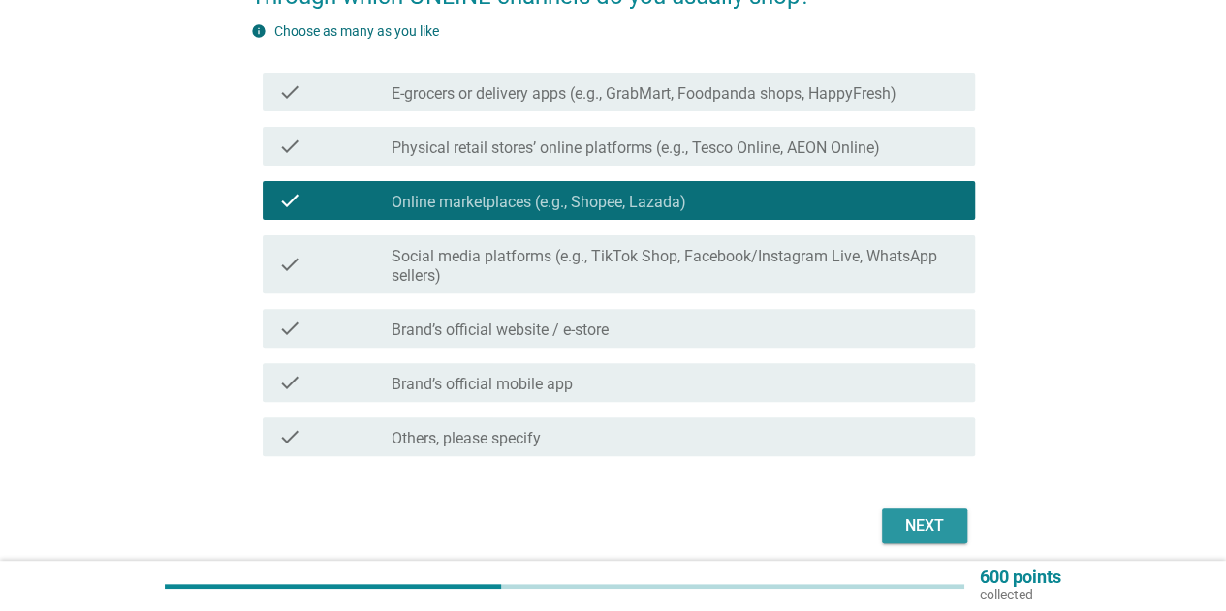
click at [920, 522] on div "Next" at bounding box center [924, 525] width 54 height 23
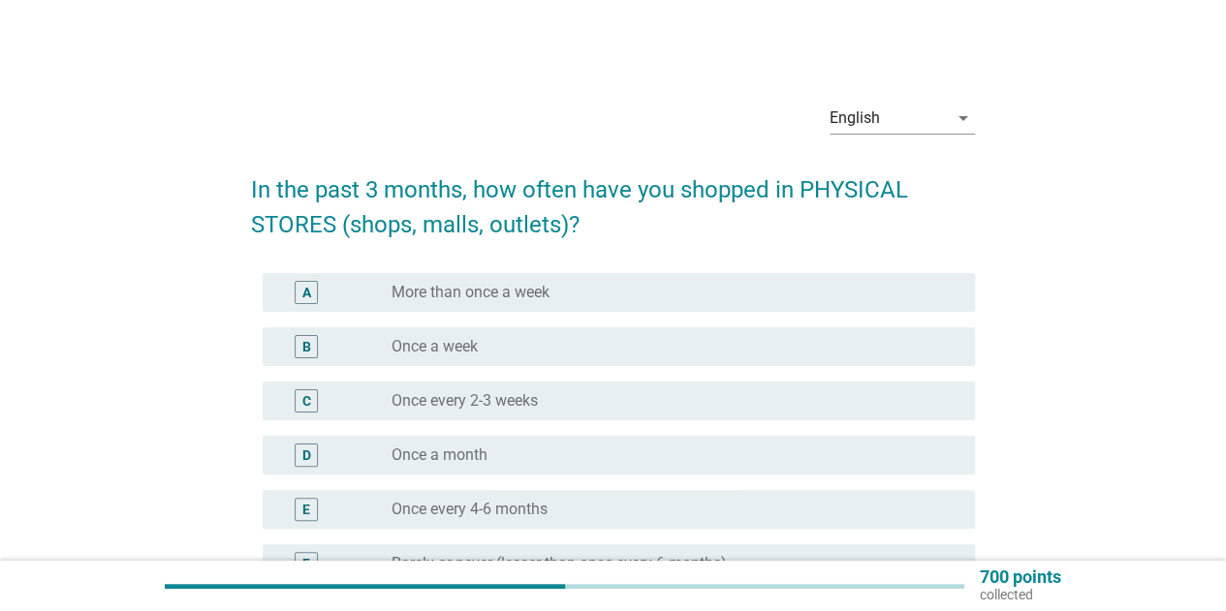
click at [694, 338] on div "radio_button_unchecked Once a week" at bounding box center [667, 346] width 552 height 19
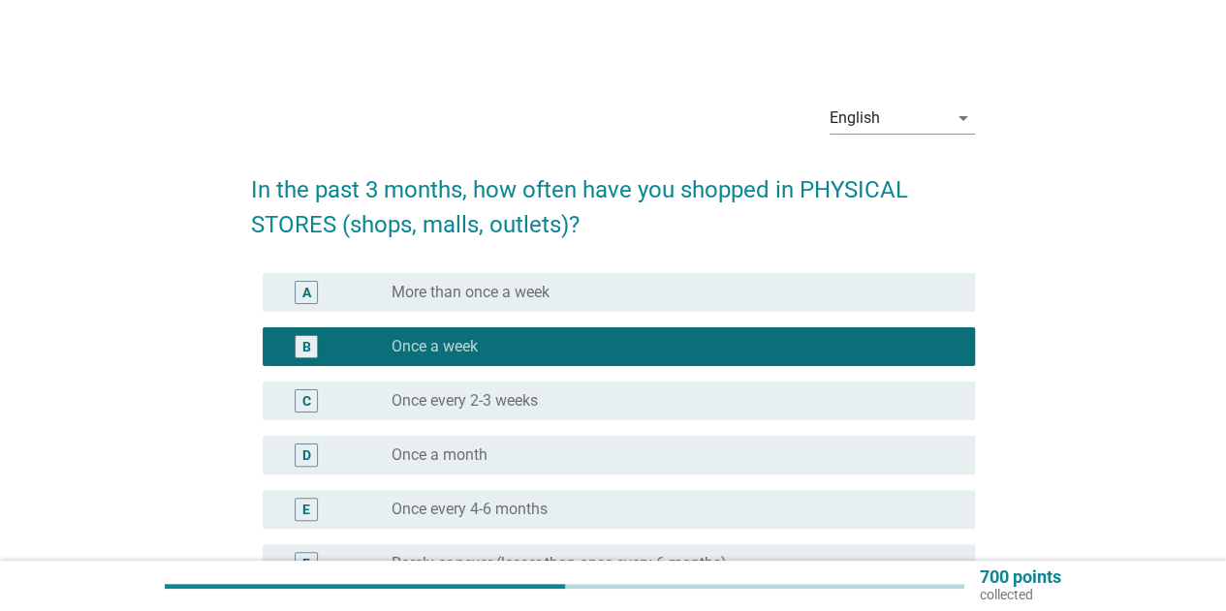
click at [688, 402] on div "radio_button_unchecked Once every 2-3 weeks" at bounding box center [667, 400] width 552 height 19
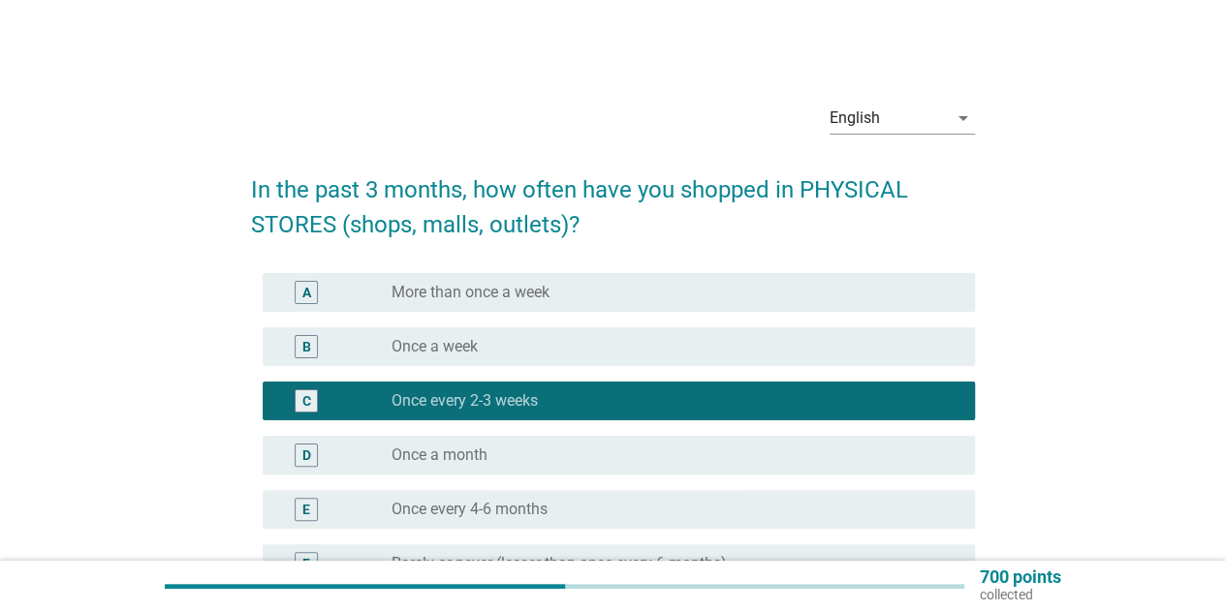
scroll to position [194, 0]
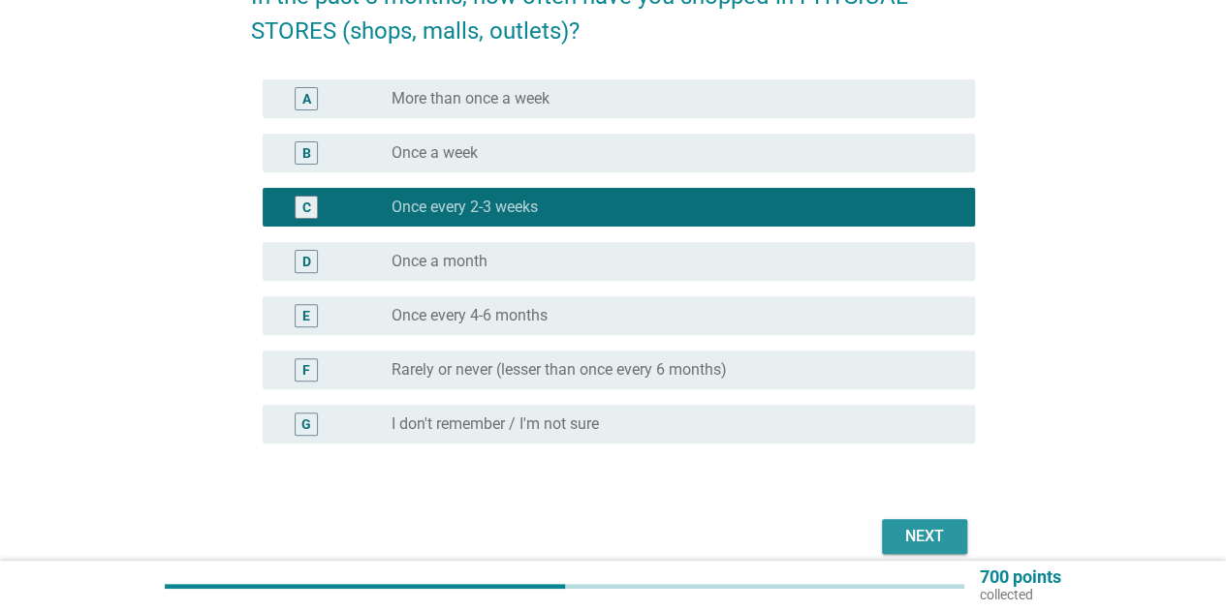
click at [919, 537] on div "Next" at bounding box center [924, 536] width 54 height 23
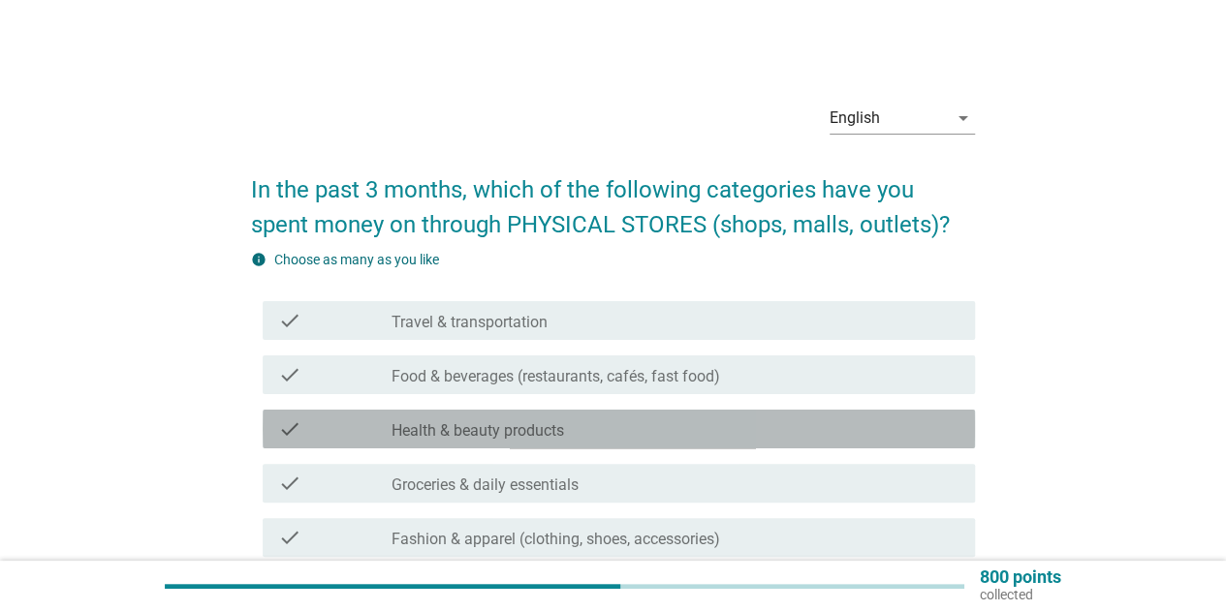
click at [612, 421] on div "check_box_outline_blank Health & beauty products" at bounding box center [675, 429] width 568 height 23
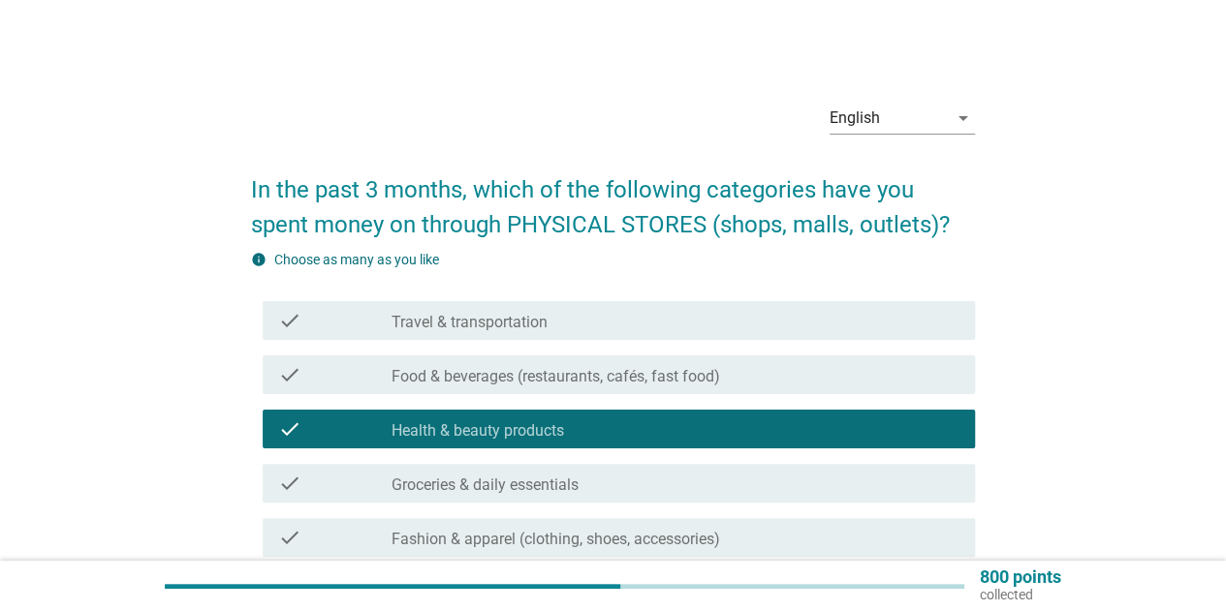
click at [617, 371] on label "Food & beverages (restaurants, cafés, fast food)" at bounding box center [555, 376] width 328 height 19
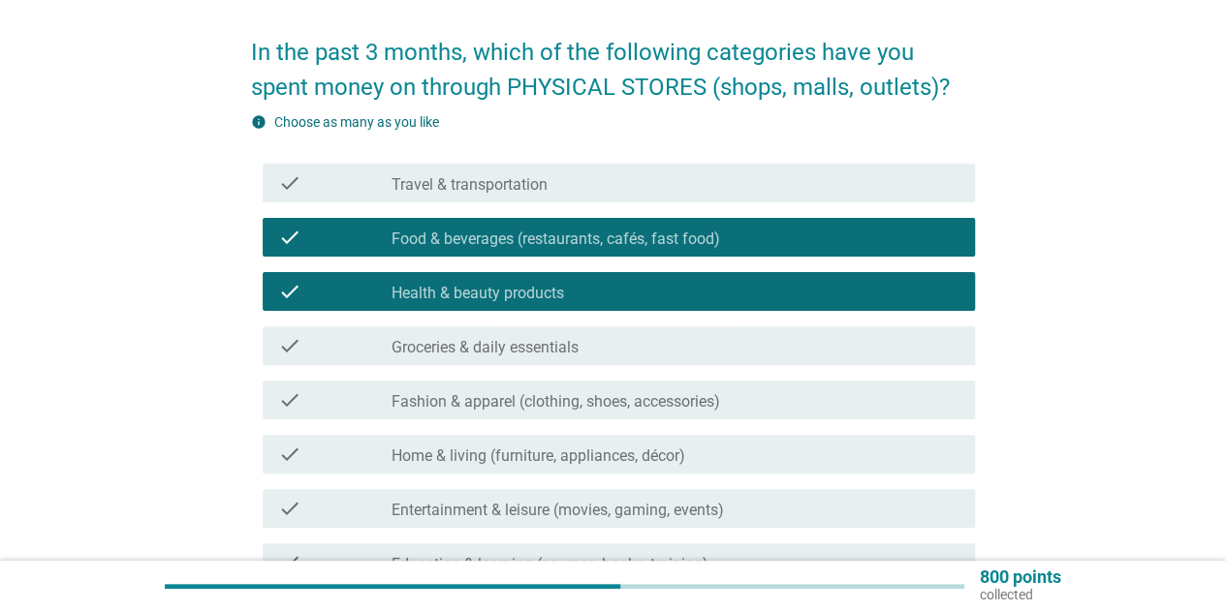
scroll to position [291, 0]
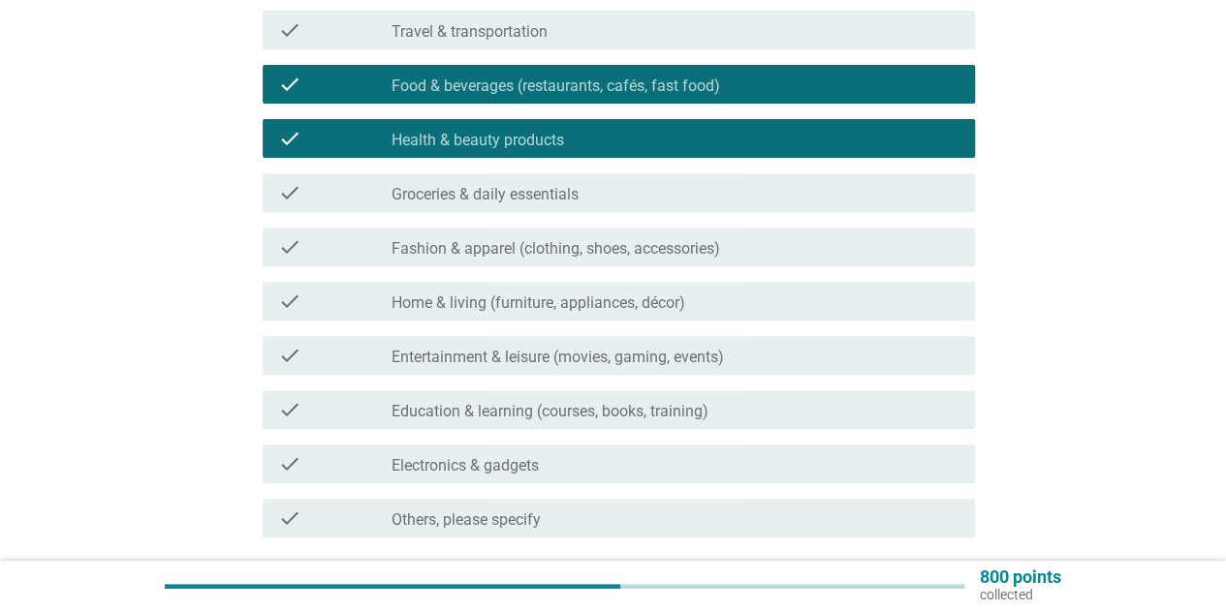
click at [641, 188] on div "check_box_outline_blank Groceries & daily essentials" at bounding box center [675, 192] width 568 height 23
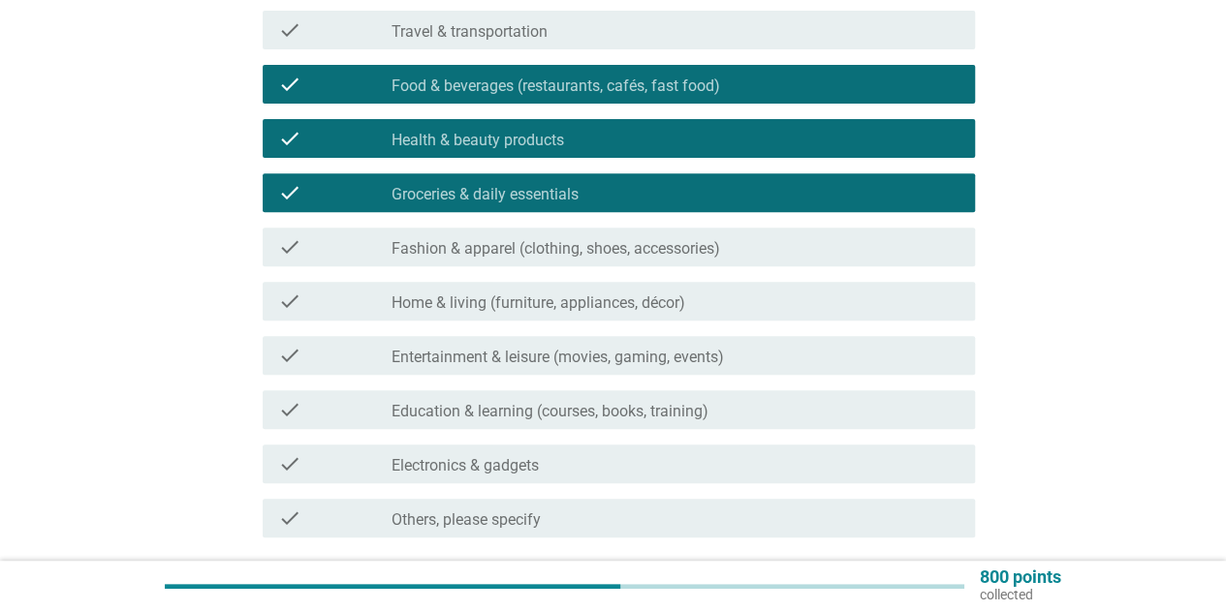
click at [699, 308] on div "check_box_outline_blank Home & living (furniture, appliances, décor)" at bounding box center [675, 301] width 568 height 23
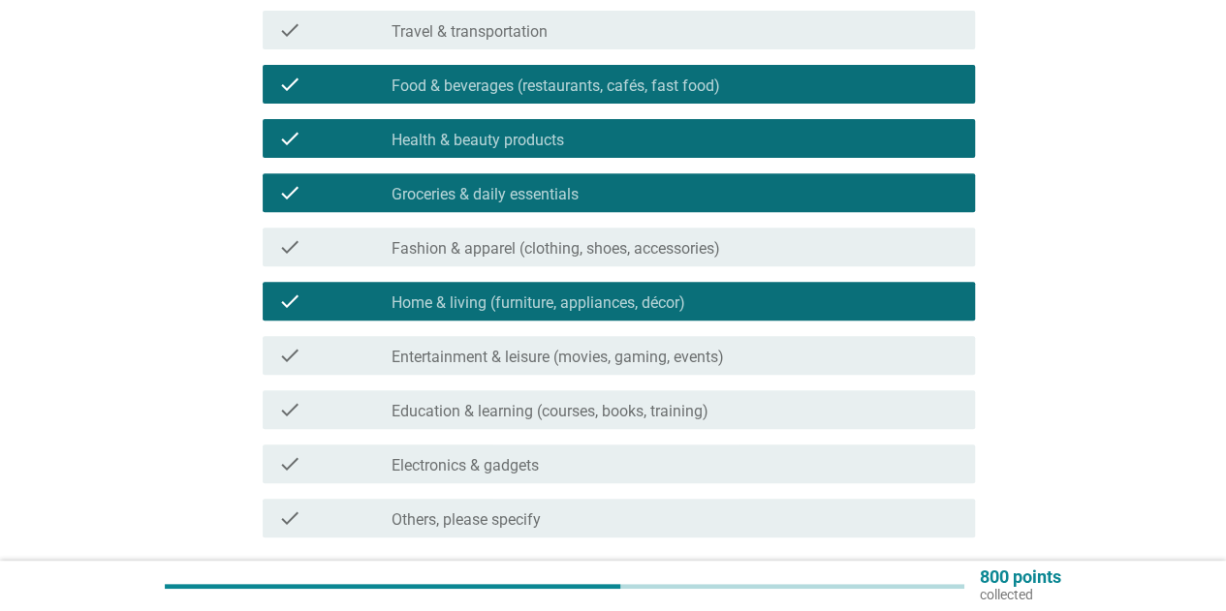
drag, startPoint x: 672, startPoint y: 375, endPoint x: 641, endPoint y: 435, distance: 67.6
click at [672, 377] on div "check check_box_outline_blank Entertainment & leisure (movies, gaming, events)" at bounding box center [613, 355] width 724 height 54
click at [641, 437] on div "check check_box_outline_blank Travel & transportation check check_box Food & be…" at bounding box center [613, 274] width 724 height 543
click at [663, 398] on div "check_box_outline_blank Education & learning (courses, books, training)" at bounding box center [675, 409] width 568 height 23
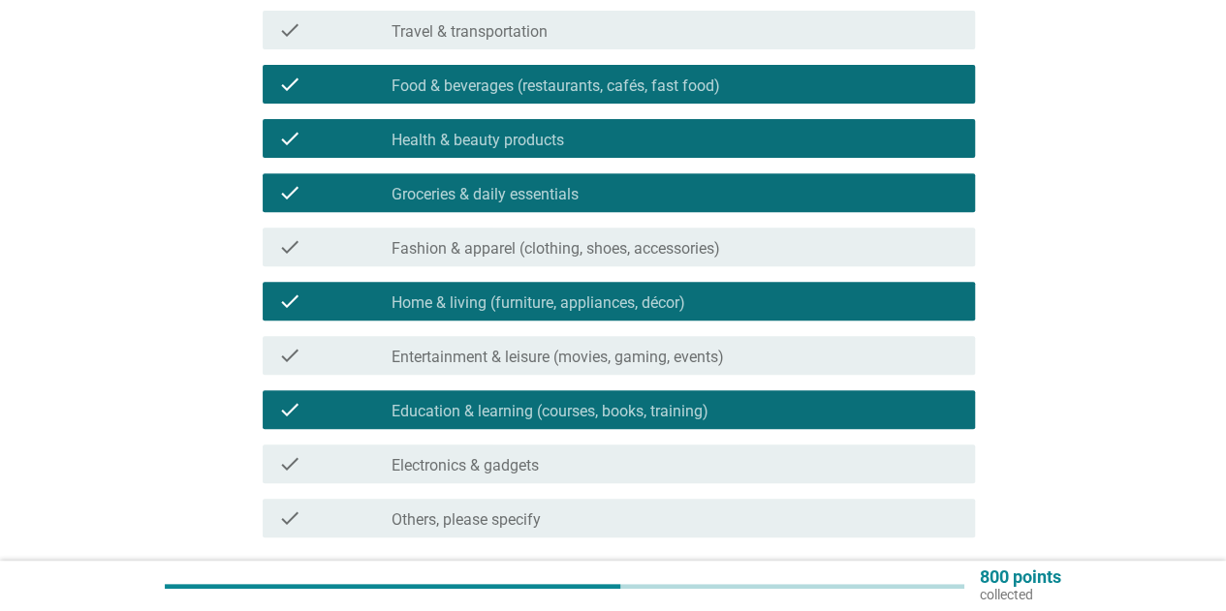
click at [662, 383] on div "check check_box_outline_blank Education & learning (courses, books, training)" at bounding box center [613, 410] width 724 height 54
click at [662, 368] on div "check check_box_outline_blank Entertainment & leisure (movies, gaming, events)" at bounding box center [619, 355] width 712 height 39
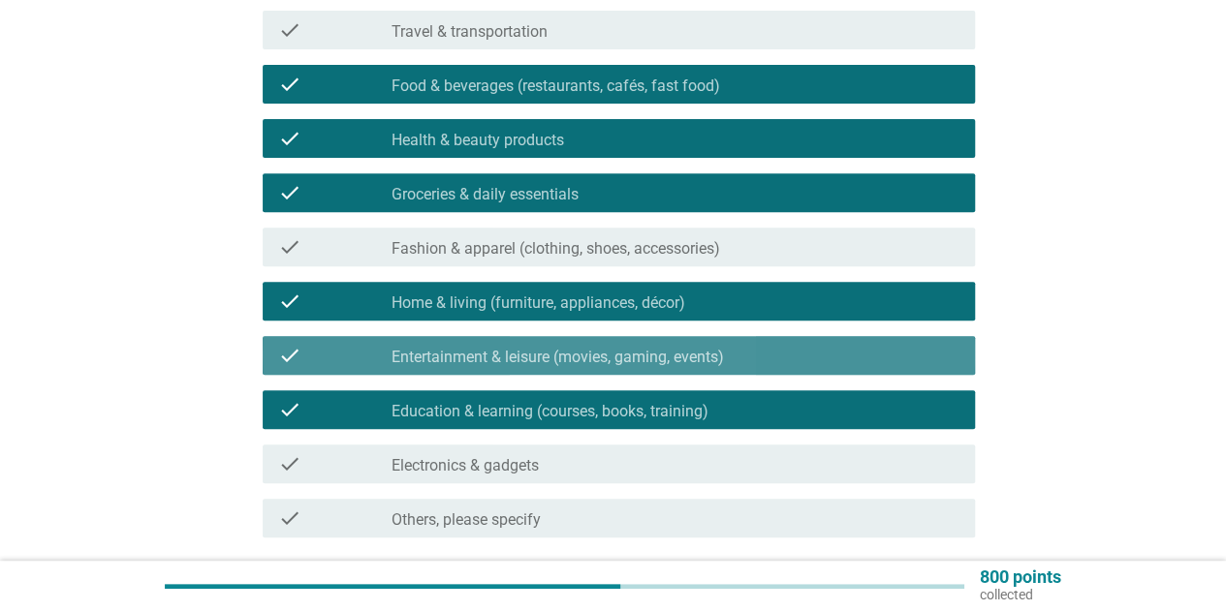
click at [662, 267] on div "check check_box_outline_blank Fashion & apparel (clothing, shoes, accessories)" at bounding box center [613, 247] width 724 height 54
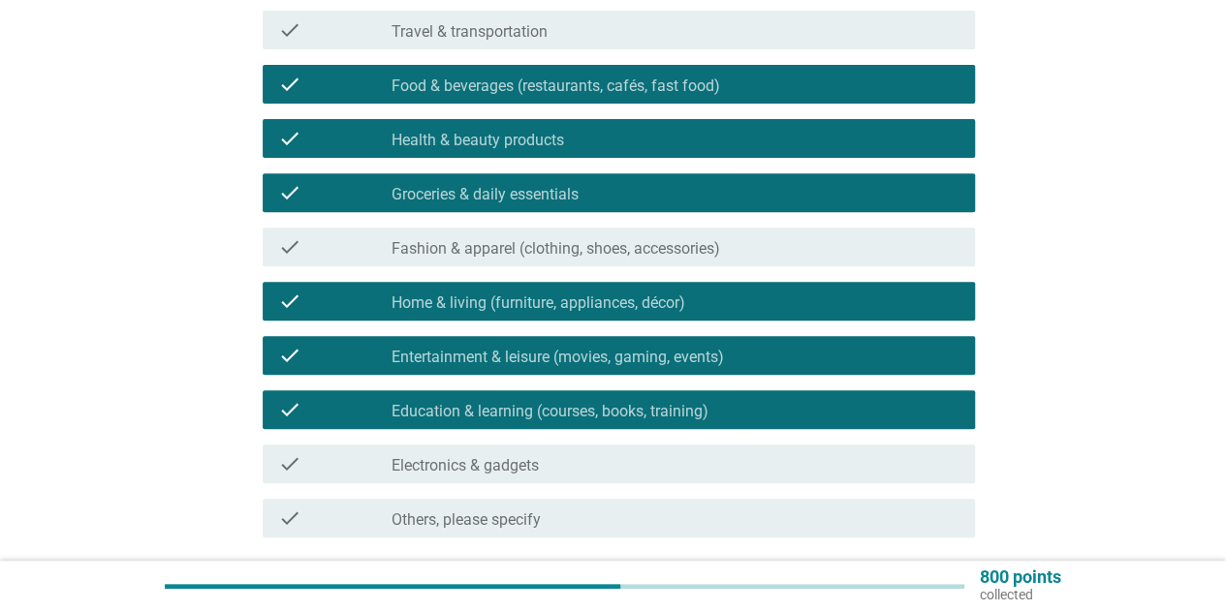
click at [665, 249] on label "Fashion & apparel (clothing, shoes, accessories)" at bounding box center [555, 248] width 328 height 19
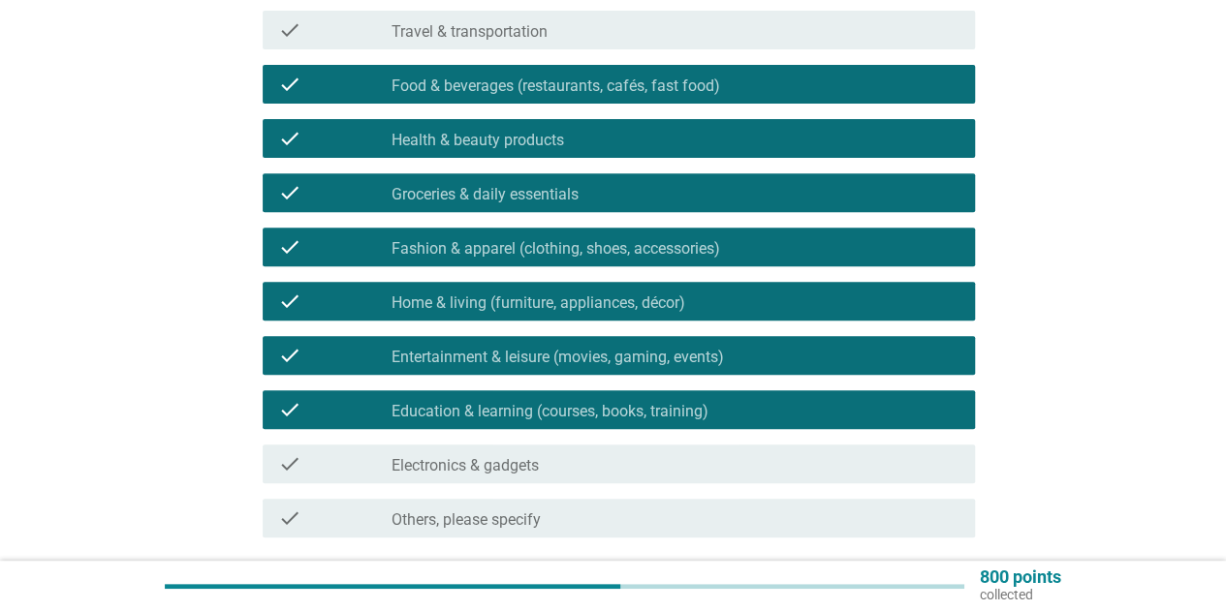
click at [653, 473] on div "check_box_outline_blank Electronics & gadgets" at bounding box center [675, 463] width 568 height 23
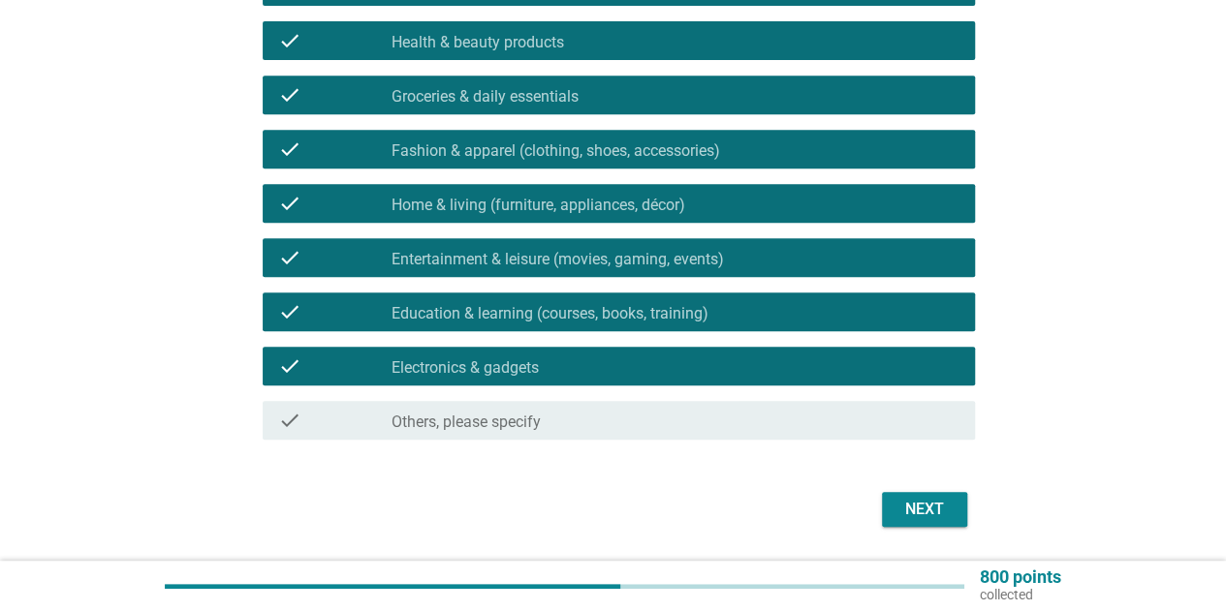
scroll to position [448, 0]
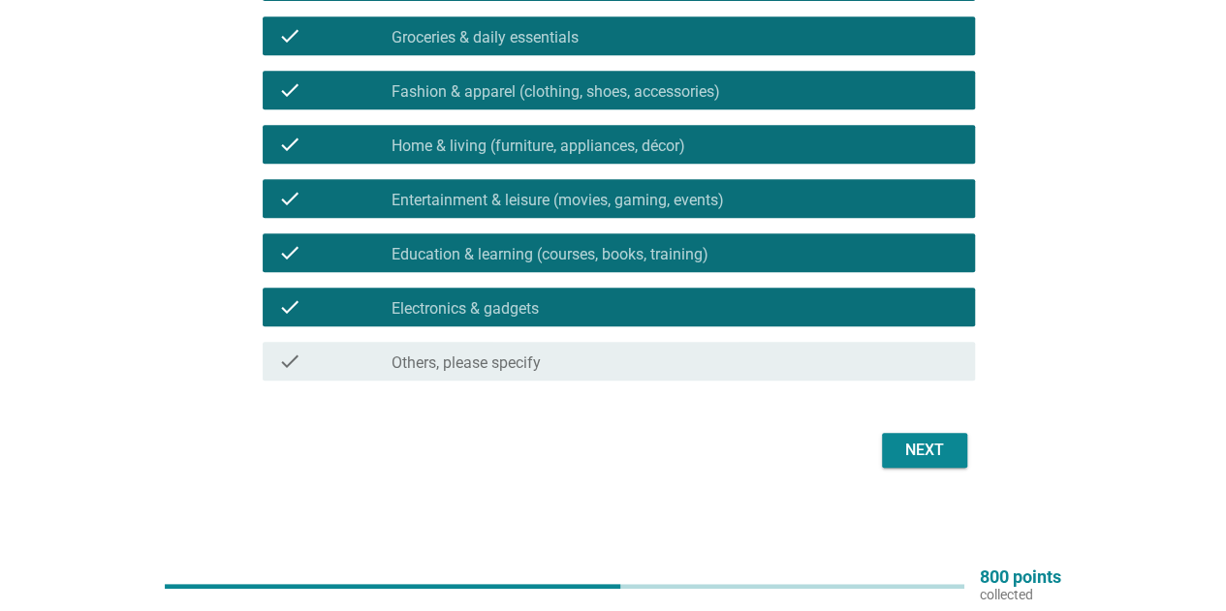
click at [943, 454] on div "Next" at bounding box center [924, 450] width 54 height 23
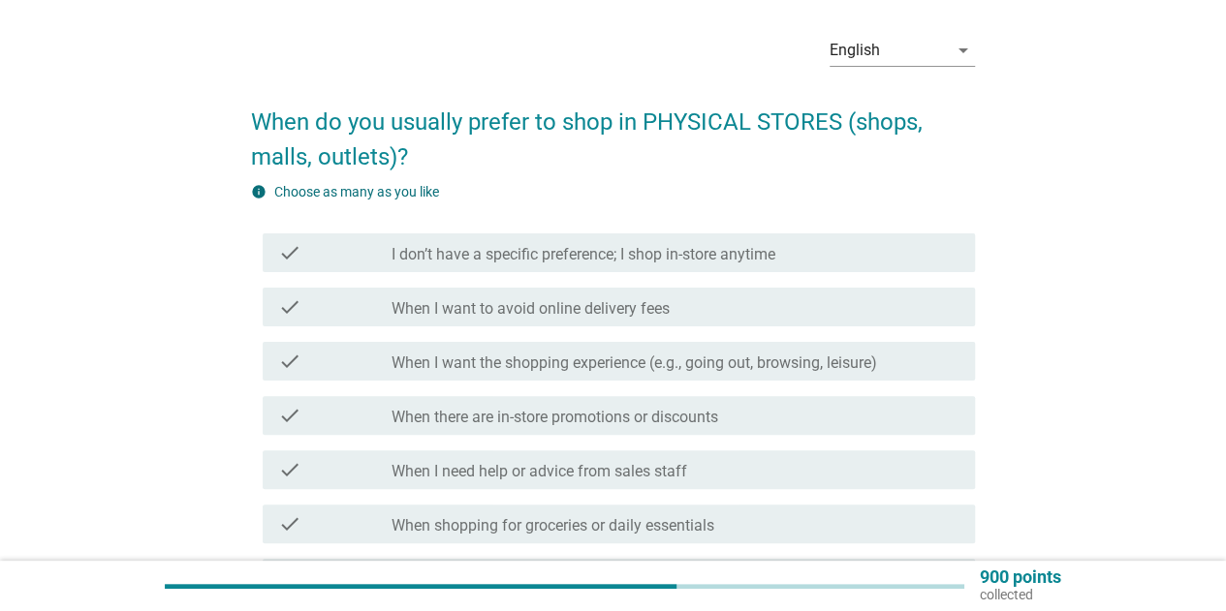
scroll to position [97, 0]
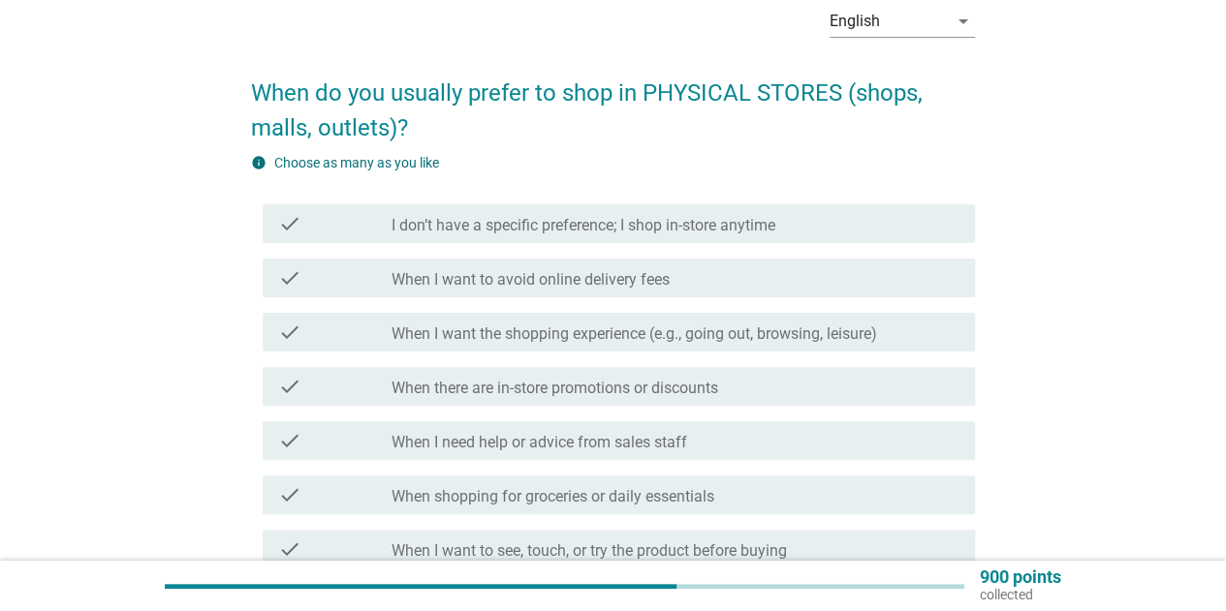
click at [670, 338] on label "When I want the shopping experience (e.g., going out, browsing, leisure)" at bounding box center [633, 334] width 485 height 19
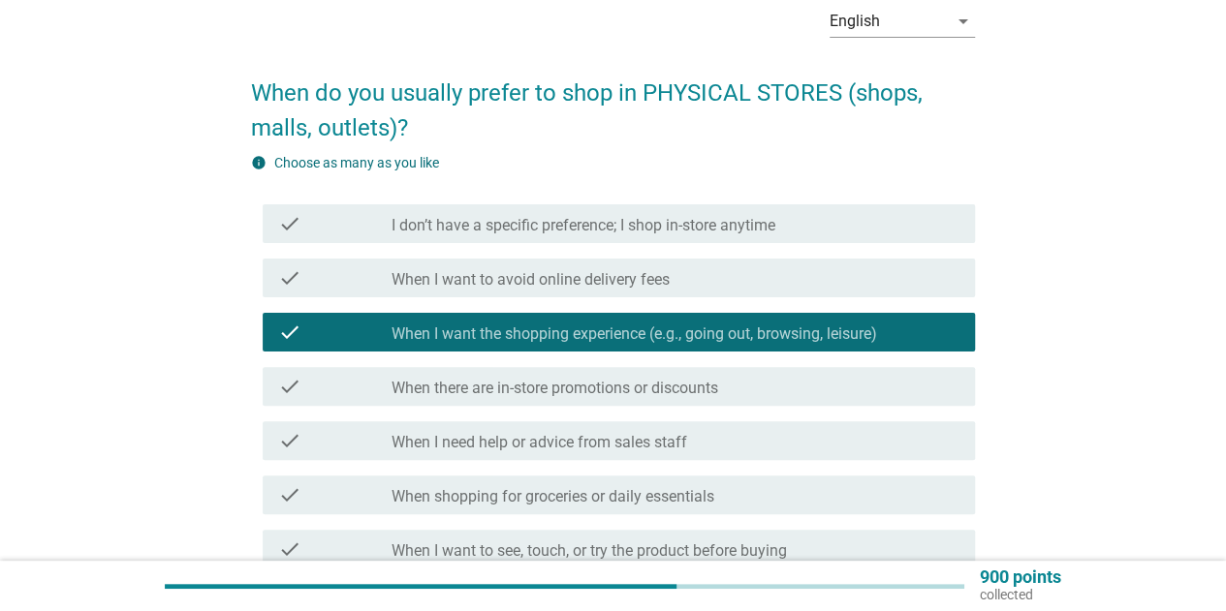
click at [697, 276] on div "check_box_outline_blank When I want to avoid online delivery fees" at bounding box center [675, 277] width 568 height 23
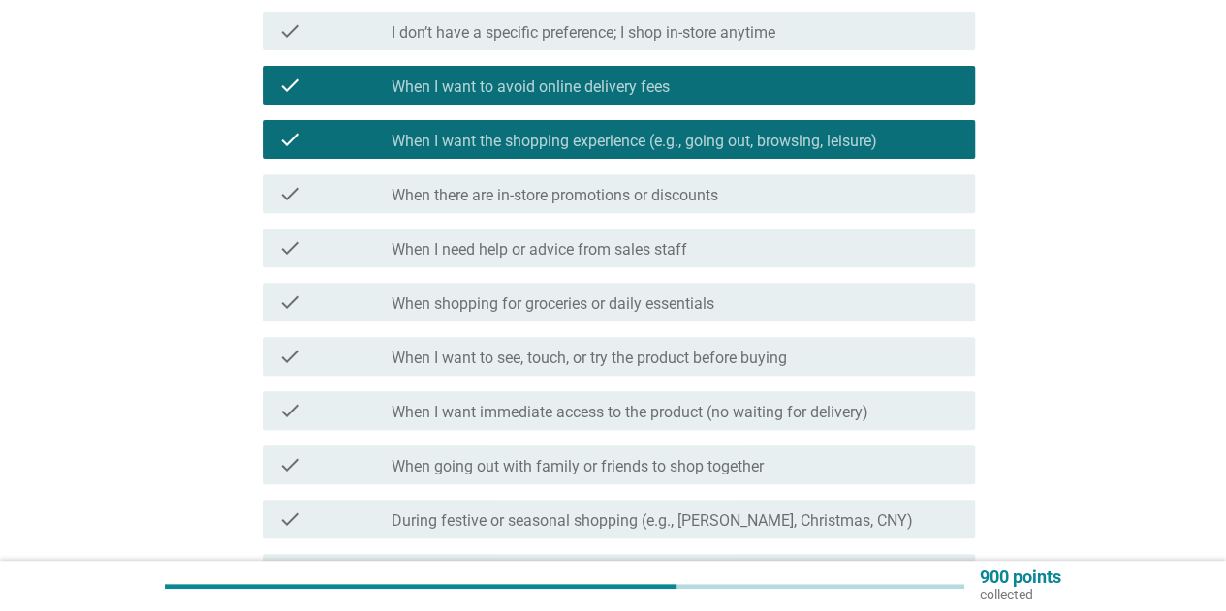
scroll to position [291, 0]
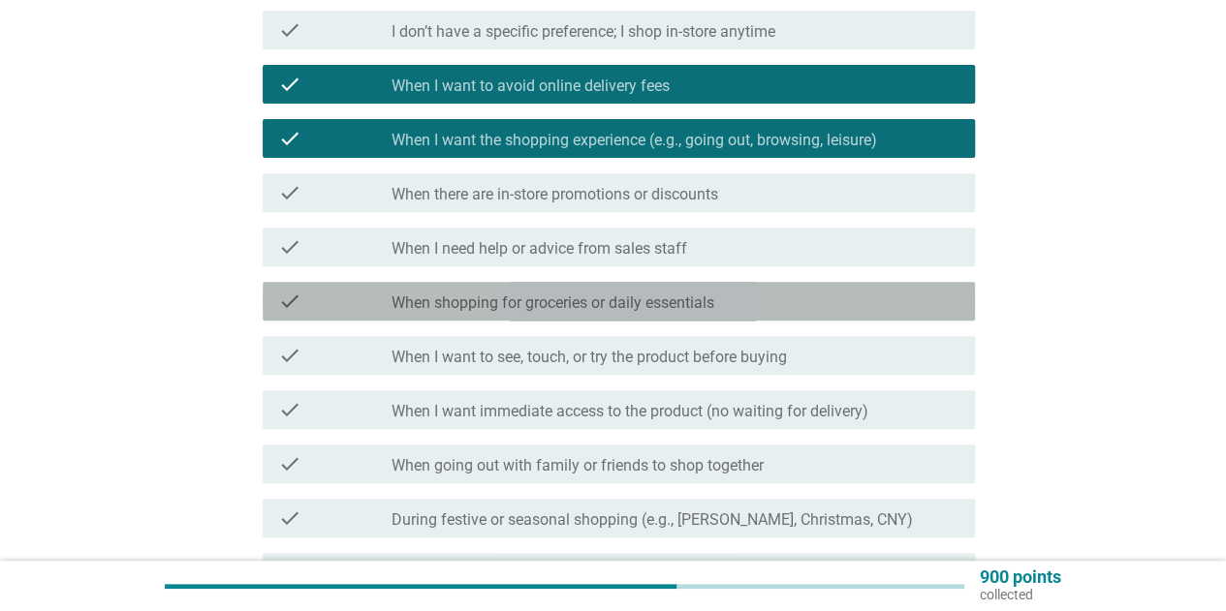
click at [823, 297] on div "check_box_outline_blank When shopping for groceries or daily essentials" at bounding box center [675, 301] width 568 height 23
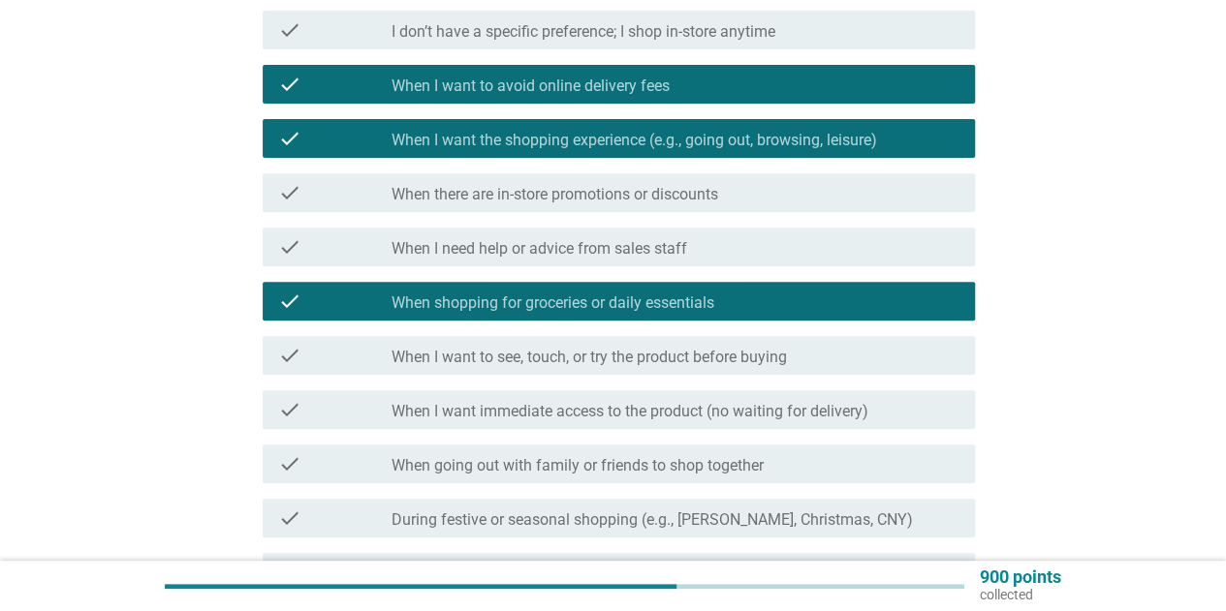
click at [851, 197] on div "check_box_outline_blank When there are in-store promotions or discounts" at bounding box center [675, 192] width 568 height 23
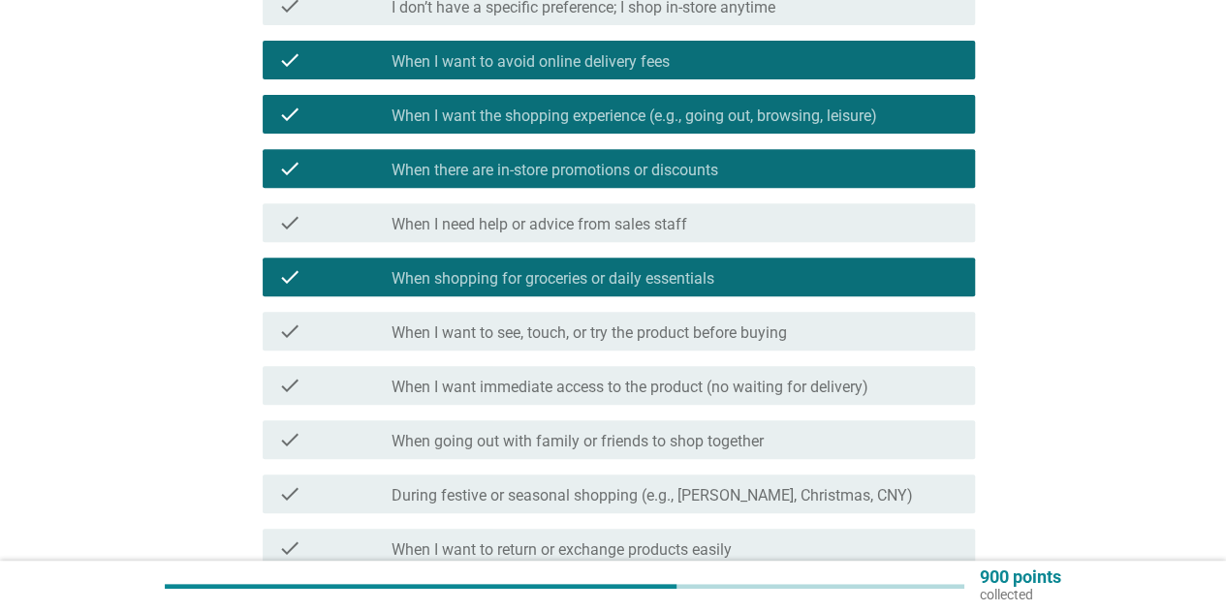
scroll to position [388, 0]
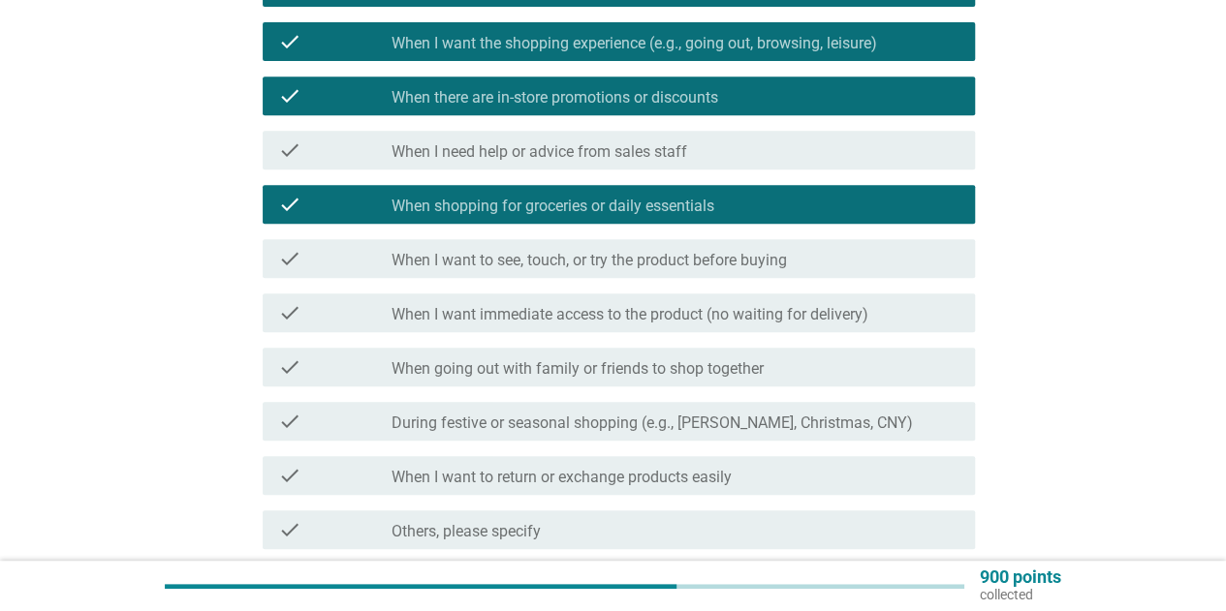
drag, startPoint x: 893, startPoint y: 371, endPoint x: 897, endPoint y: 382, distance: 11.3
click at [893, 371] on div "check_box_outline_blank When going out with family or friends to shop together" at bounding box center [675, 367] width 568 height 23
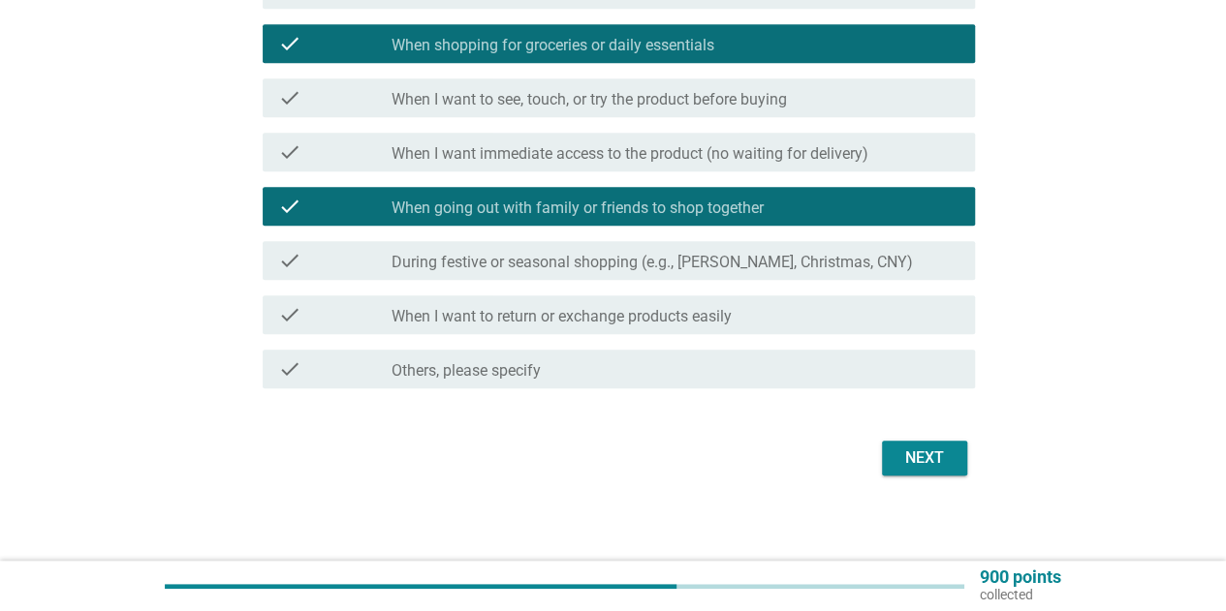
scroll to position [556, 0]
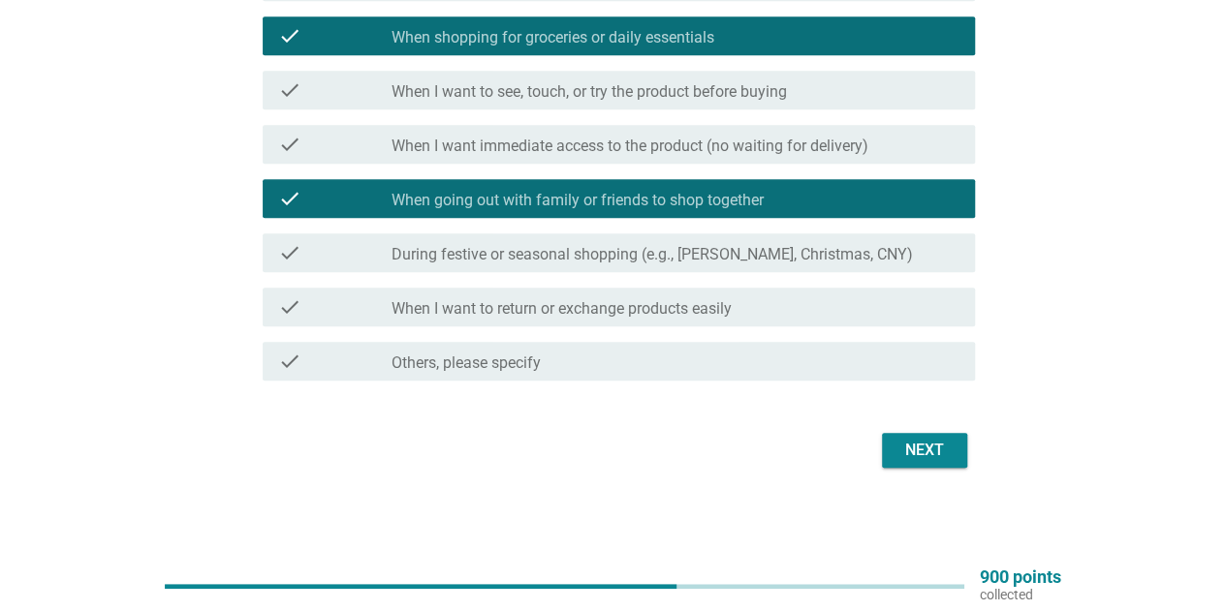
click at [920, 446] on div "Next" at bounding box center [924, 450] width 54 height 23
click at [715, 233] on div "check check_box_outline_blank During festive or seasonal shopping (e.g., [PERSO…" at bounding box center [619, 252] width 712 height 39
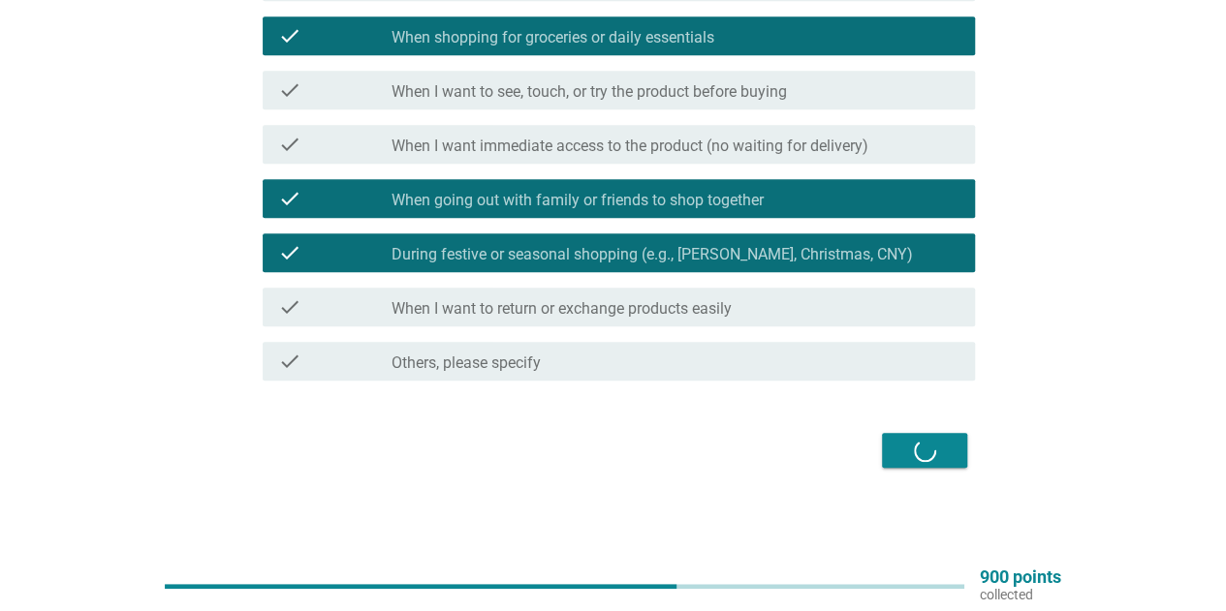
click at [909, 444] on div "Next" at bounding box center [613, 450] width 724 height 47
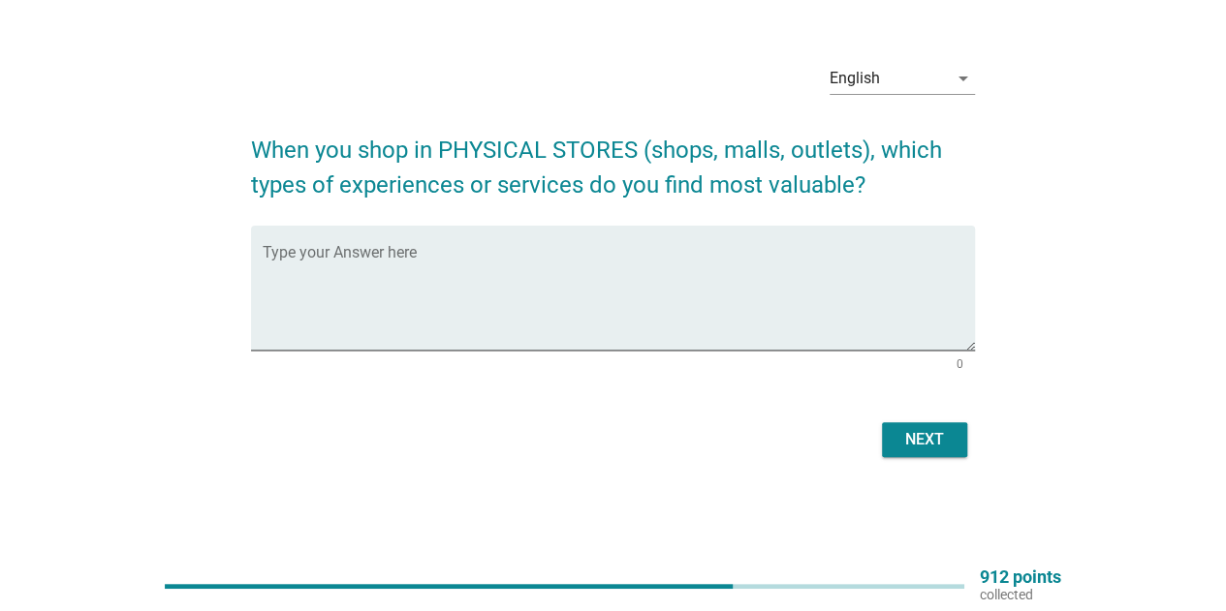
scroll to position [0, 0]
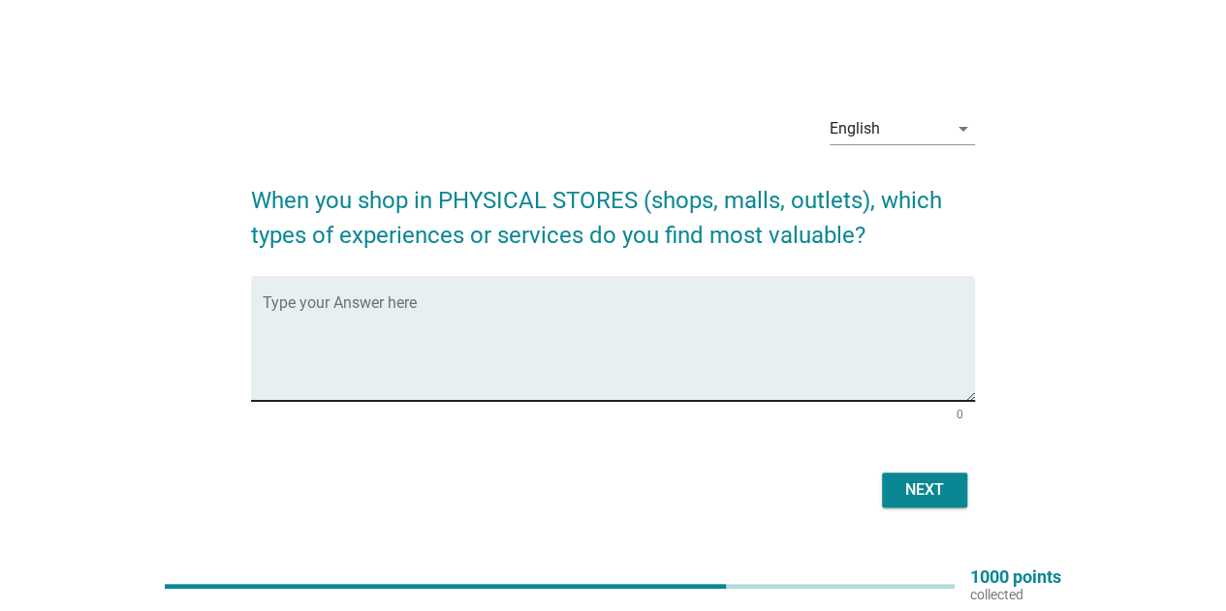
click at [709, 354] on textarea "Type your Answer here" at bounding box center [619, 350] width 712 height 102
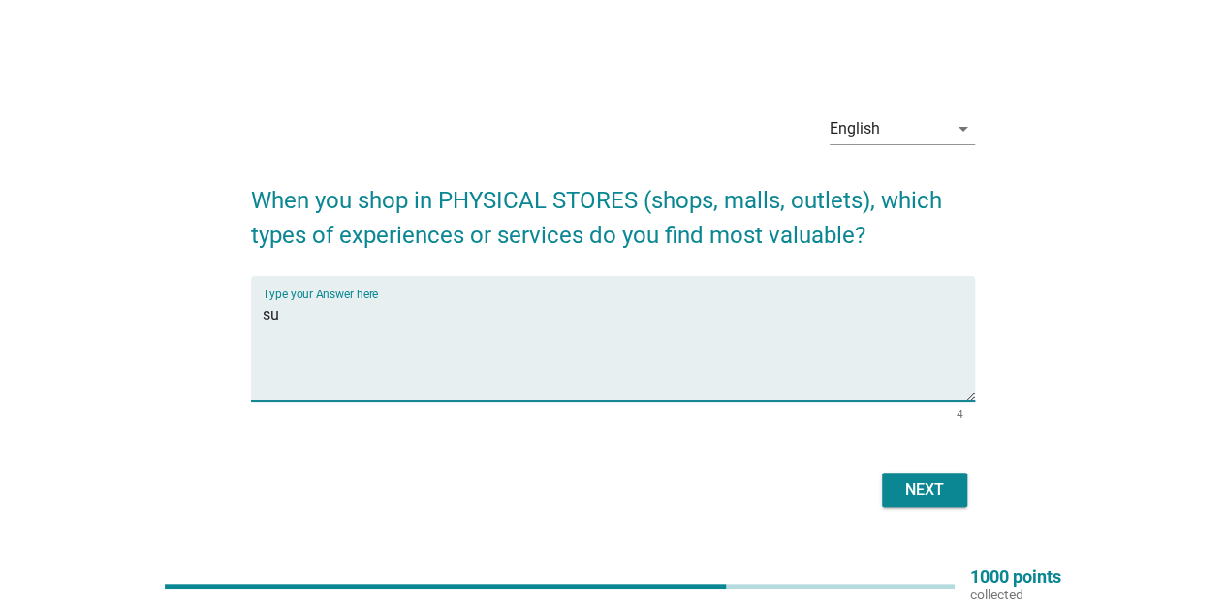
type textarea "s"
drag, startPoint x: 606, startPoint y: 311, endPoint x: 589, endPoint y: 330, distance: 26.1
click at [605, 313] on textarea "customer service, can see, taste the product" at bounding box center [619, 350] width 712 height 102
type textarea "customer service, can see, taste the product phsically"
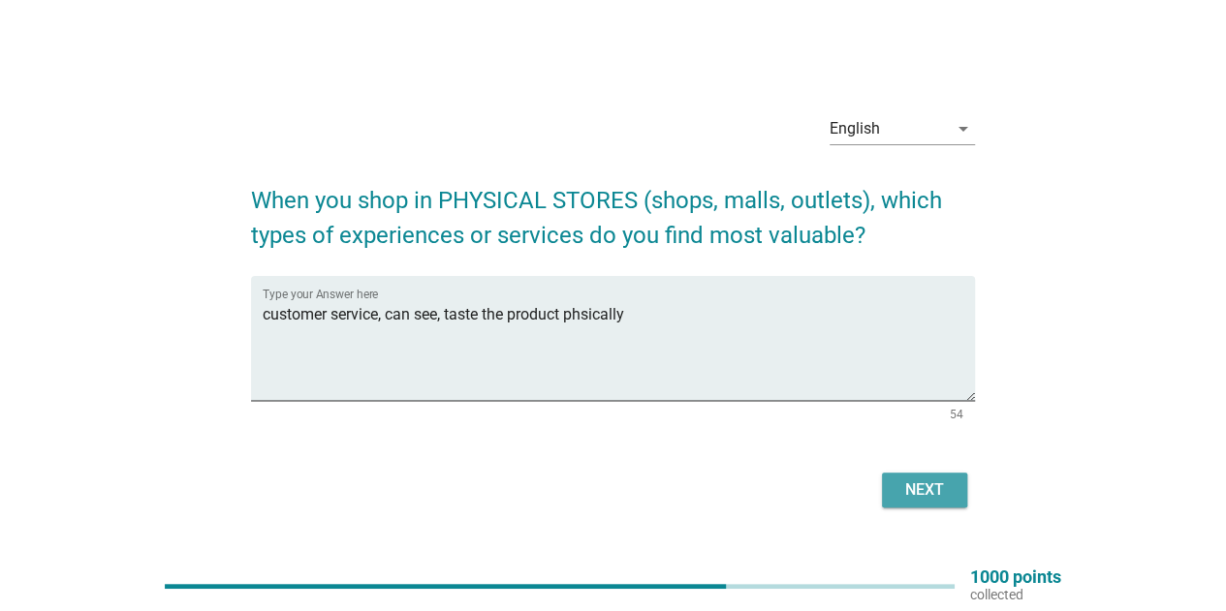
click at [919, 495] on div "Next" at bounding box center [924, 490] width 54 height 23
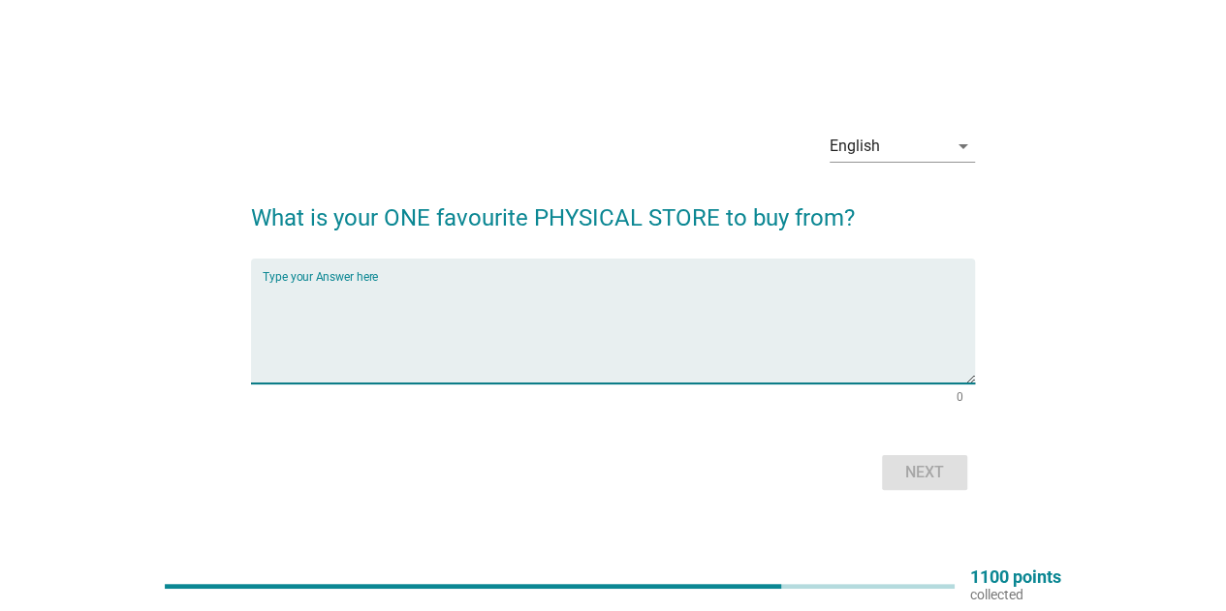
click at [550, 315] on textarea "Type your Answer here" at bounding box center [619, 333] width 712 height 102
type textarea "Sunshine"
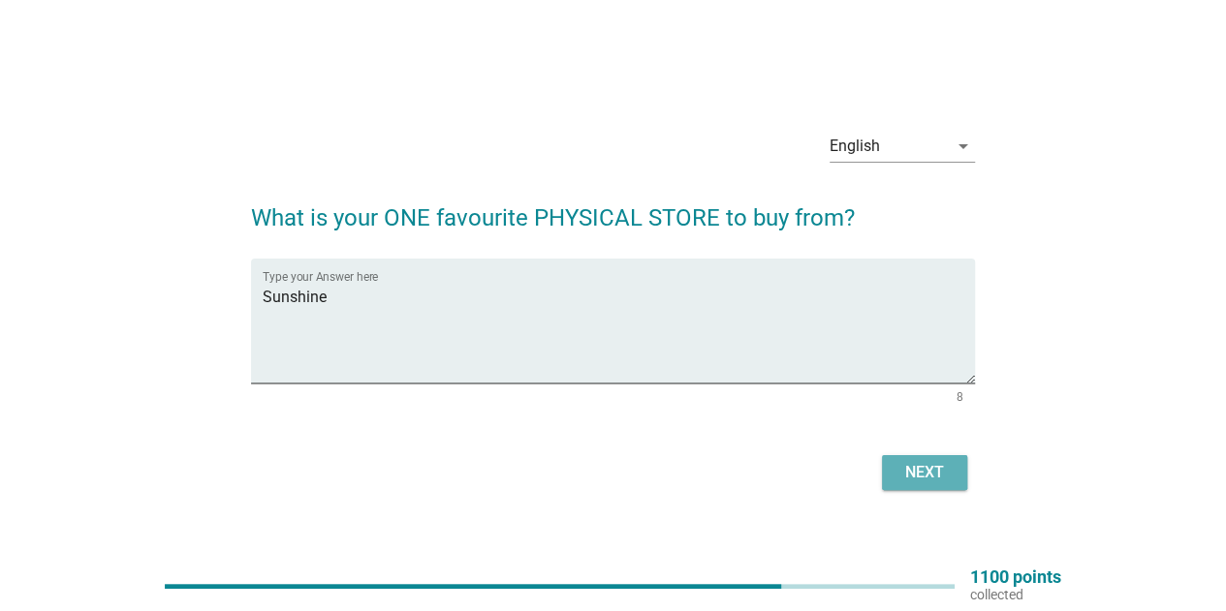
click at [944, 466] on div "Next" at bounding box center [924, 472] width 54 height 23
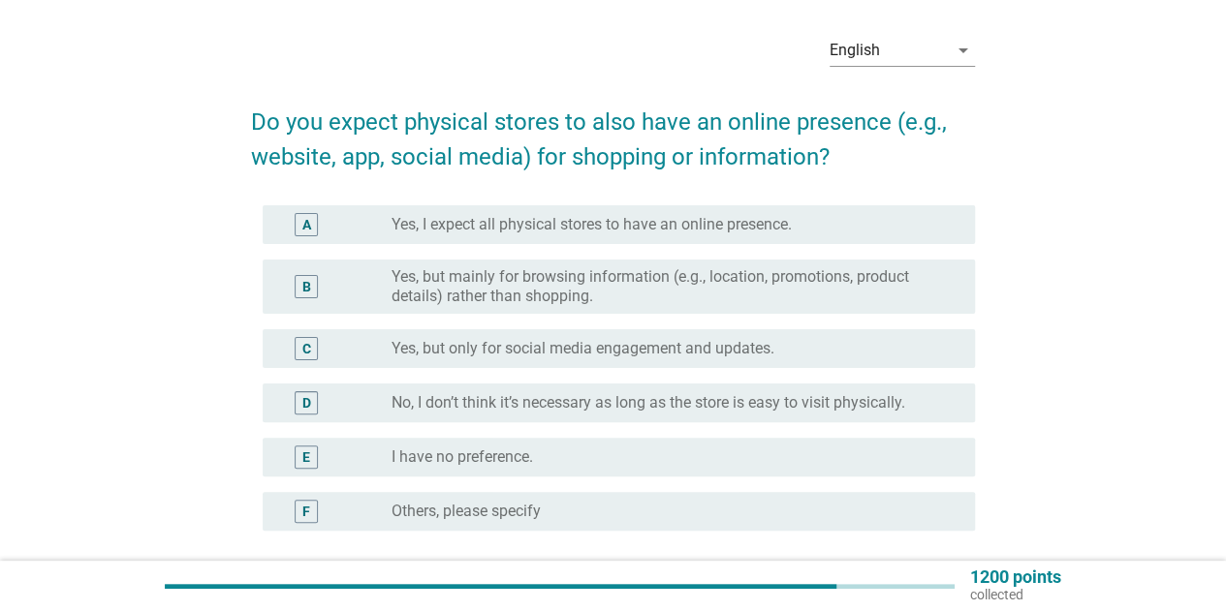
scroll to position [97, 0]
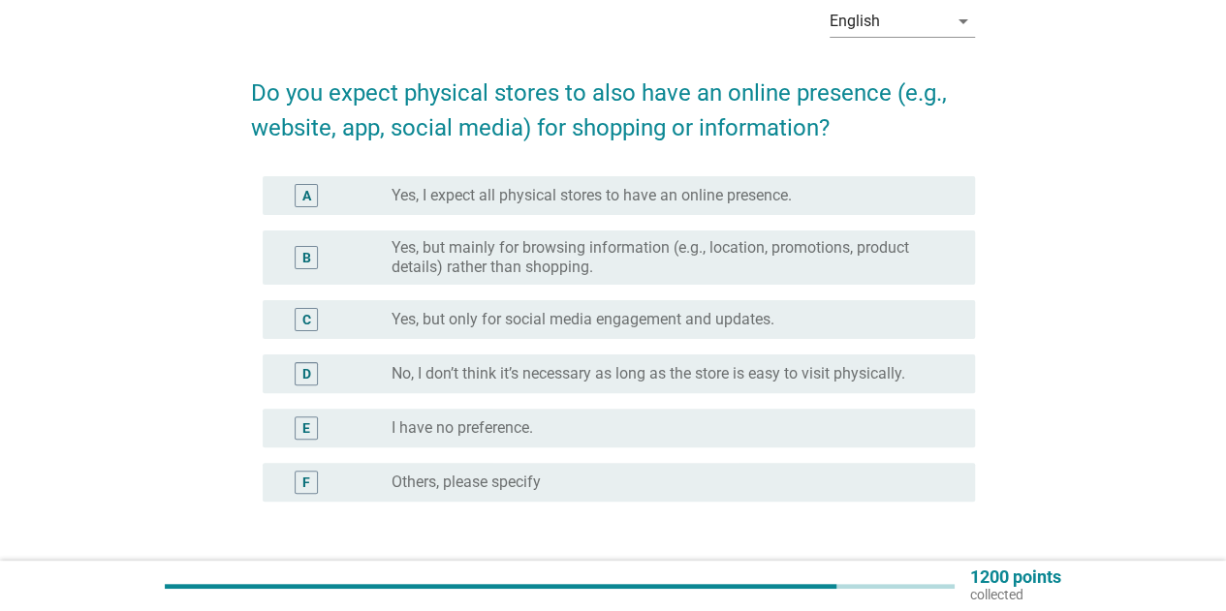
click at [715, 327] on label "Yes, but only for social media engagement and updates." at bounding box center [582, 319] width 383 height 19
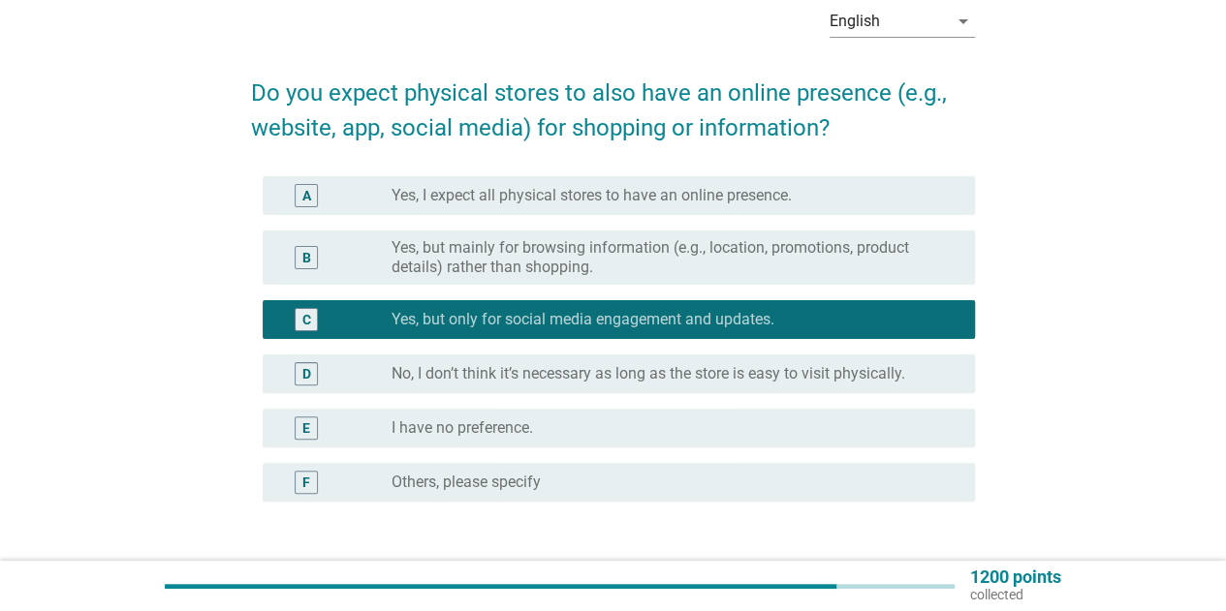
scroll to position [194, 0]
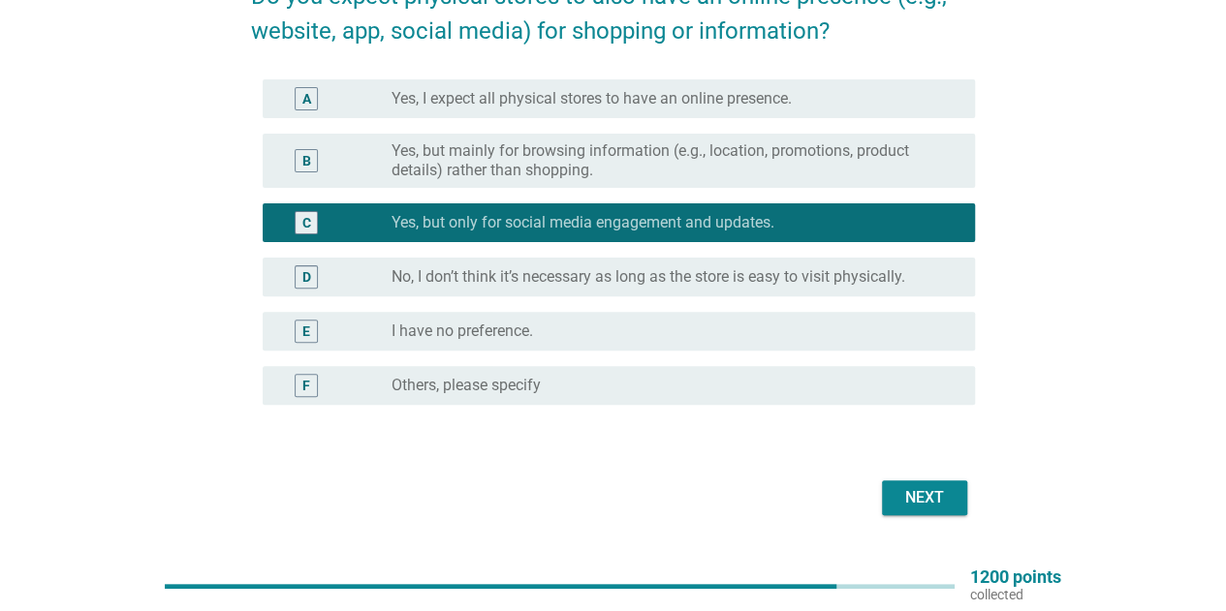
click at [790, 108] on label "Yes, I expect all physical stores to have an online presence." at bounding box center [591, 98] width 400 height 19
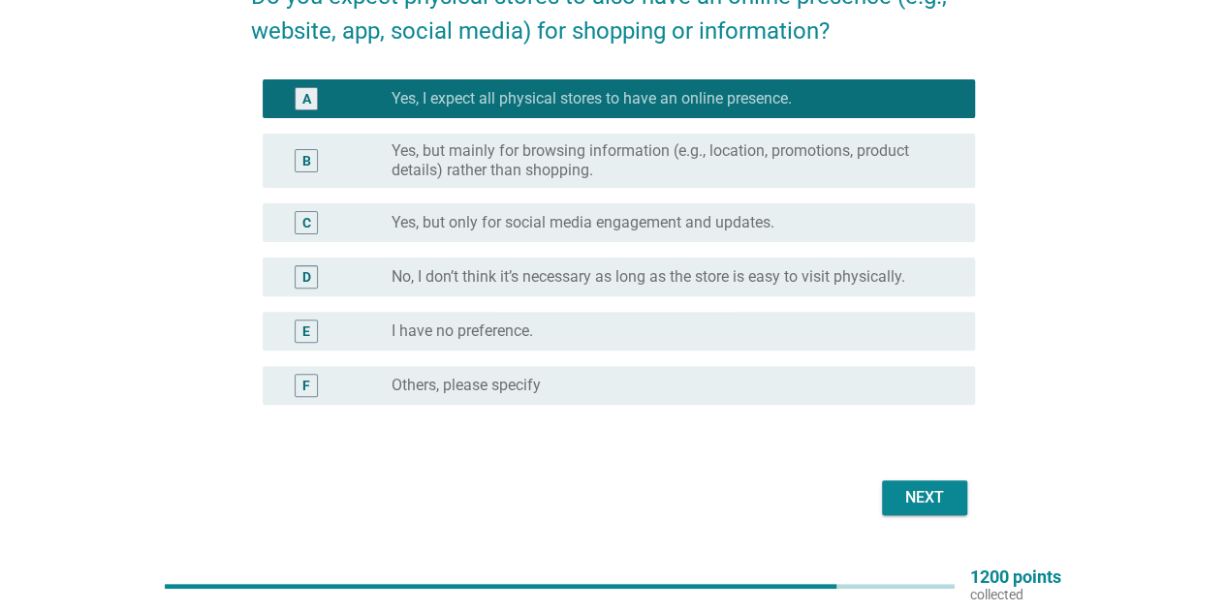
click at [782, 218] on div "radio_button_unchecked Yes, but only for social media engagement and updates." at bounding box center [667, 222] width 552 height 19
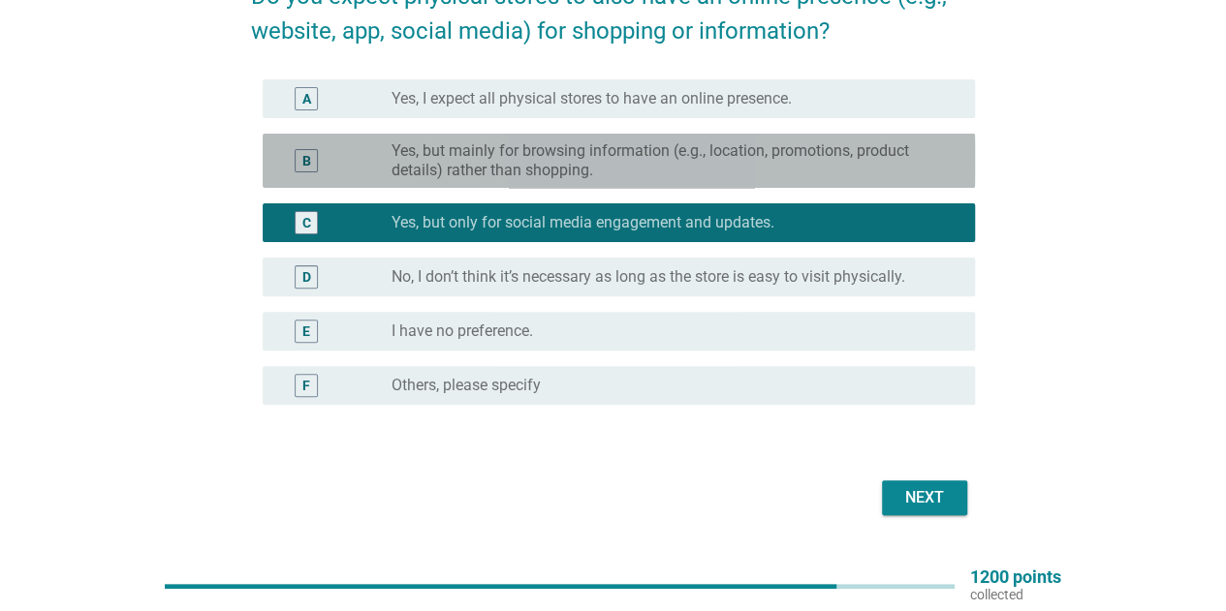
click at [806, 154] on label "Yes, but mainly for browsing information (e.g., location, promotions, product d…" at bounding box center [667, 160] width 552 height 39
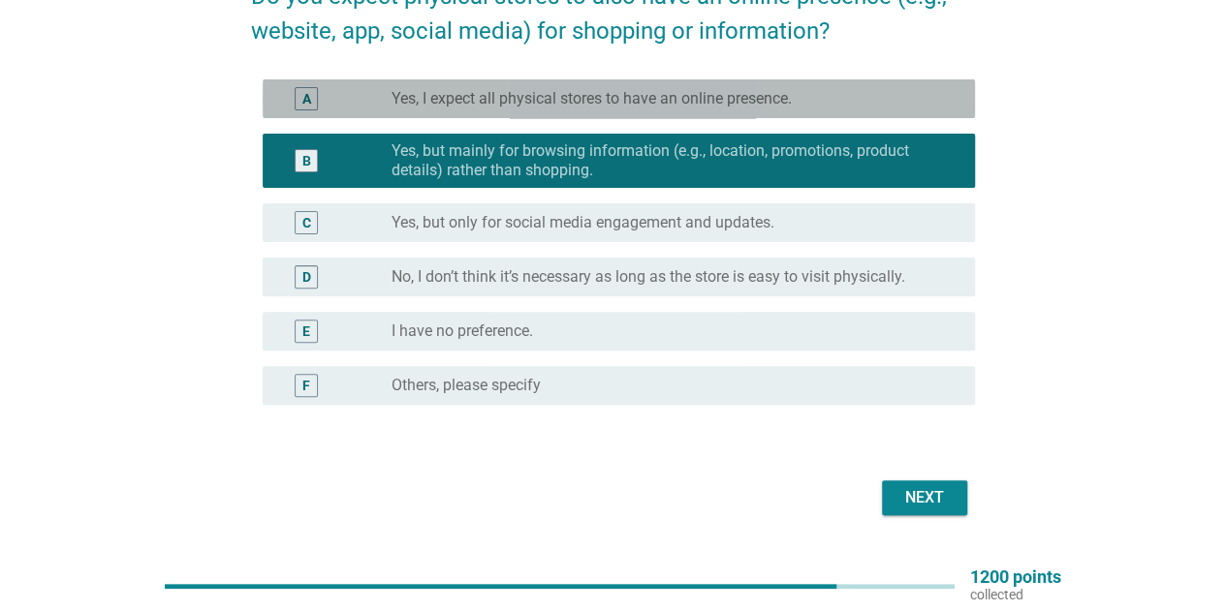
click at [791, 90] on label "Yes, I expect all physical stores to have an online presence." at bounding box center [591, 98] width 400 height 19
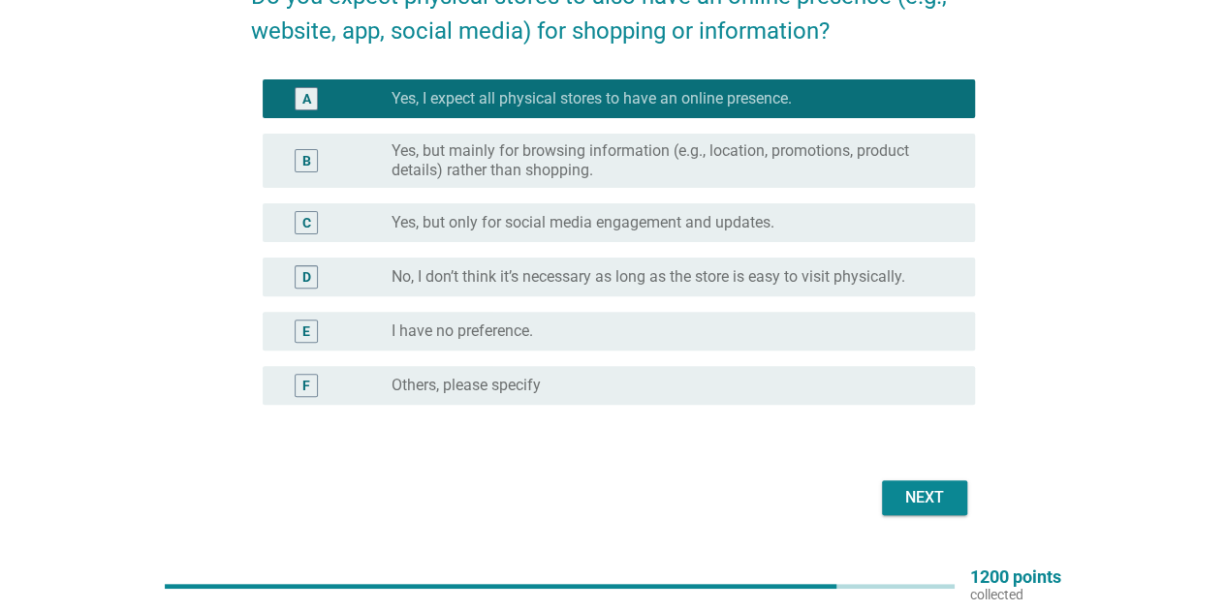
click at [922, 508] on div "Next" at bounding box center [924, 497] width 54 height 23
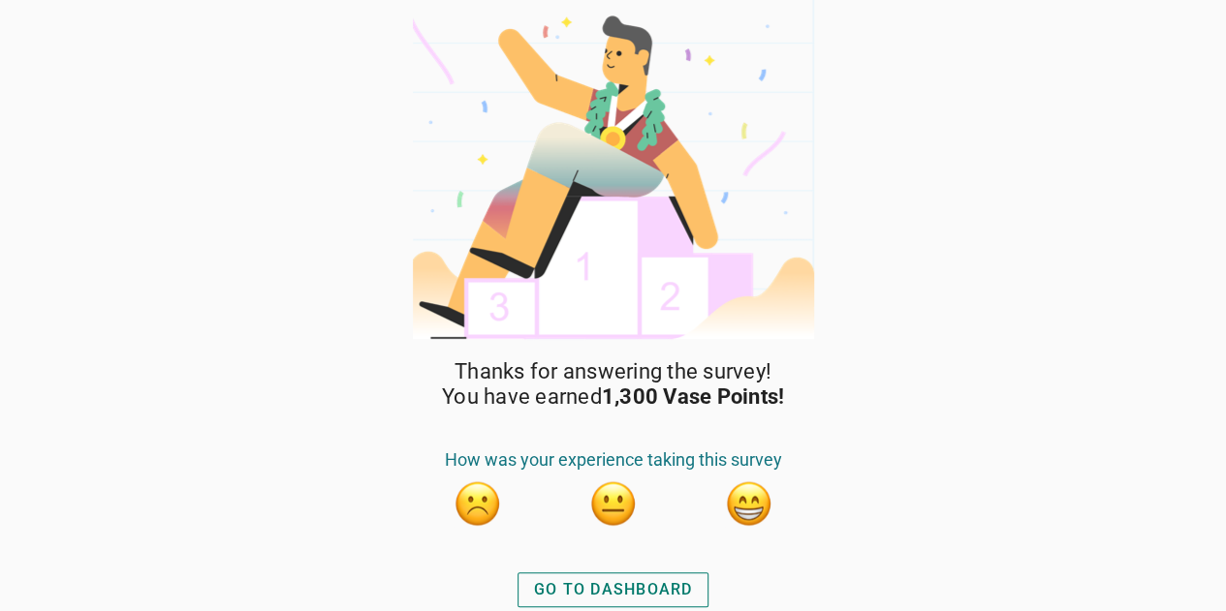
scroll to position [2, 0]
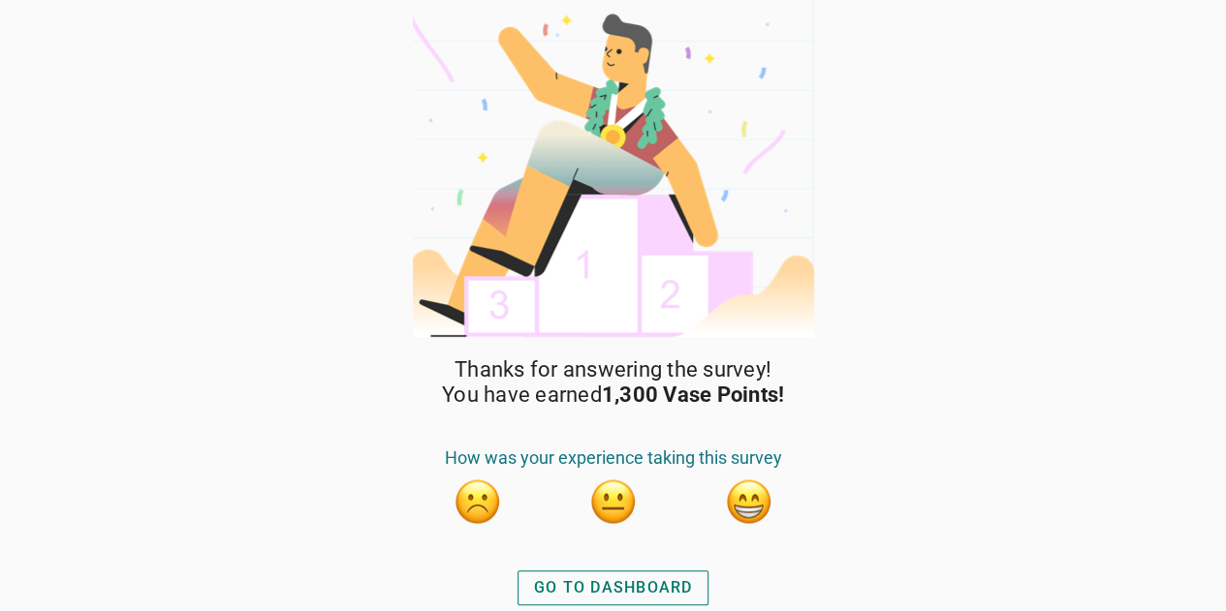
click at [754, 506] on button "button" at bounding box center [749, 502] width 48 height 48
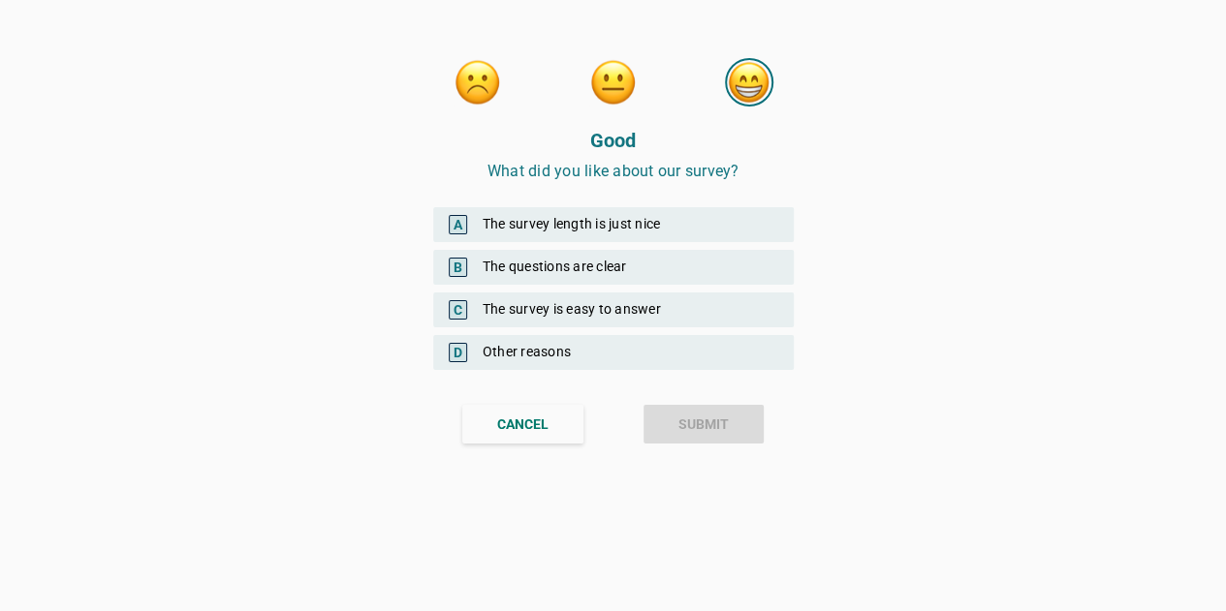
click at [653, 229] on div "A The survey length is just nice" at bounding box center [613, 224] width 360 height 35
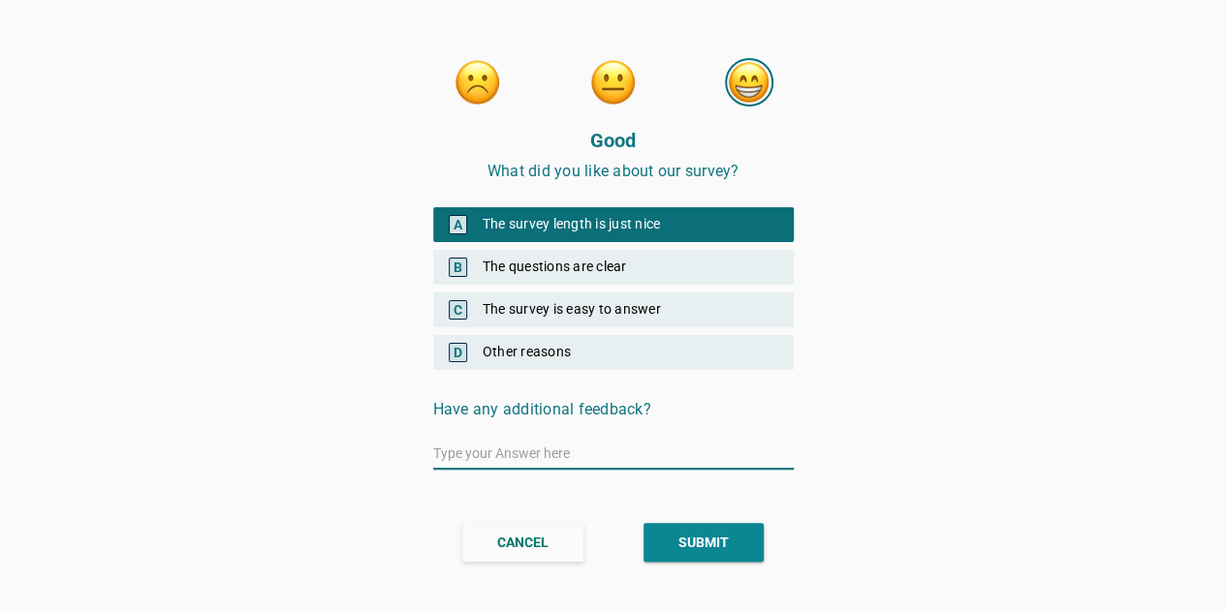
click at [687, 540] on div "SUBMIT" at bounding box center [703, 543] width 50 height 20
